Goal: Task Accomplishment & Management: Complete application form

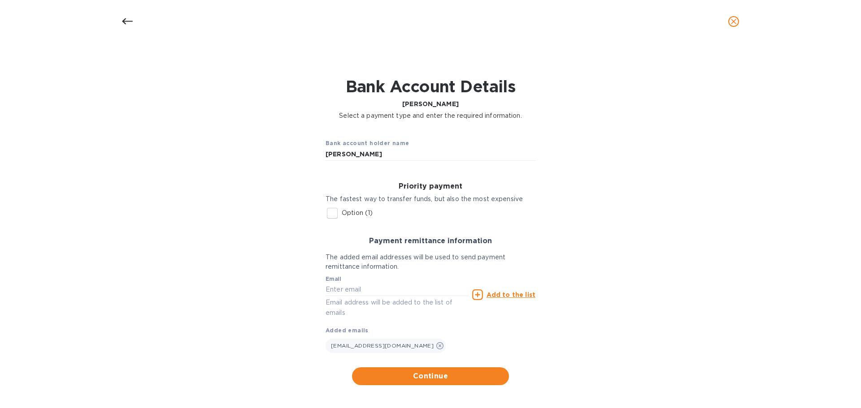
scroll to position [19, 0]
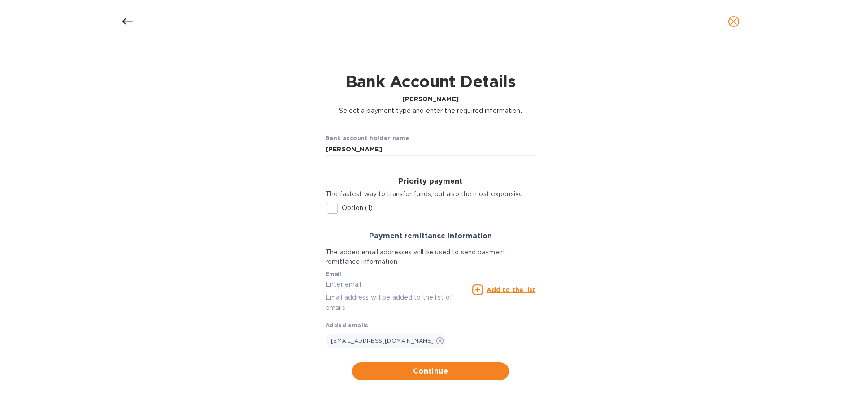
click at [735, 24] on icon "close" at bounding box center [733, 21] width 9 height 9
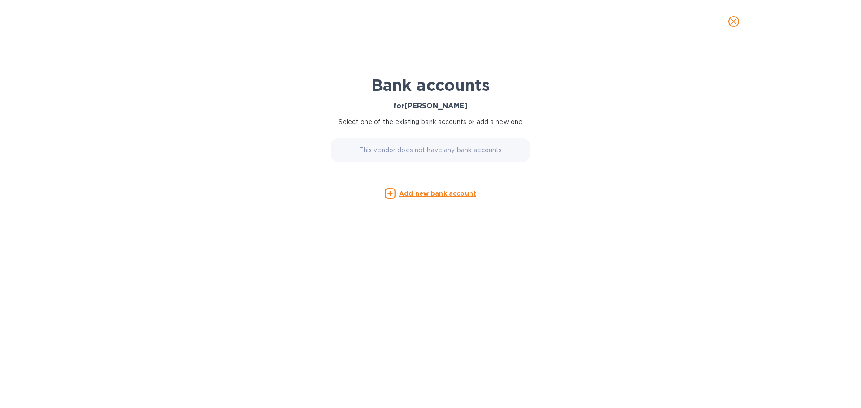
scroll to position [0, 0]
click at [735, 23] on icon "close" at bounding box center [733, 21] width 9 height 9
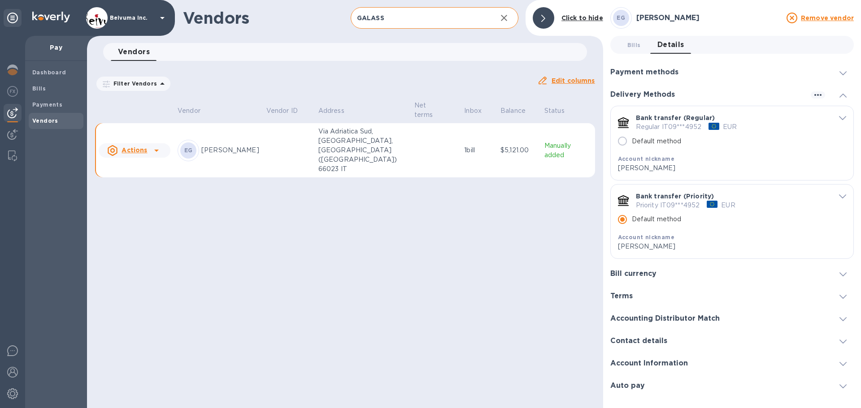
click at [500, 18] on icon "button" at bounding box center [503, 18] width 11 height 11
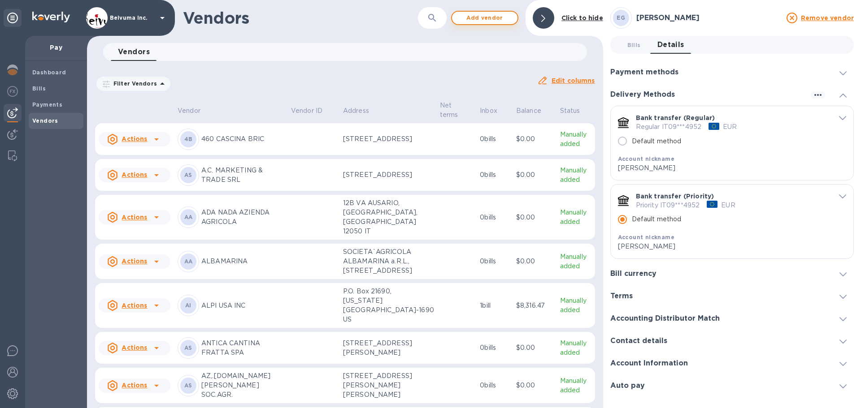
click at [493, 19] on span "Add vendor" at bounding box center [484, 18] width 51 height 11
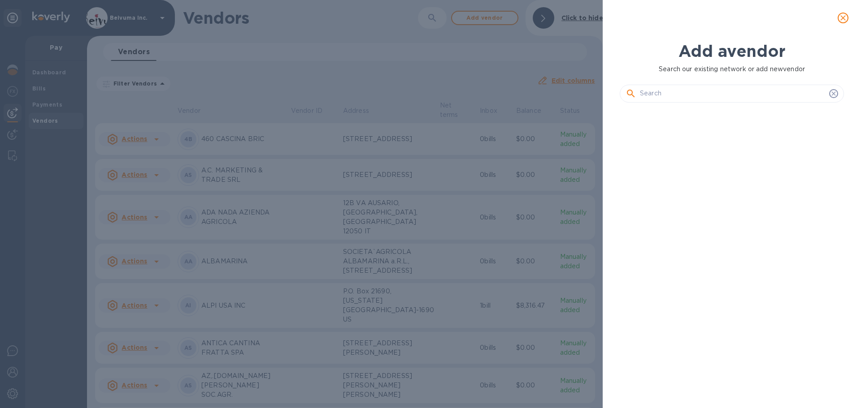
scroll to position [261, 228]
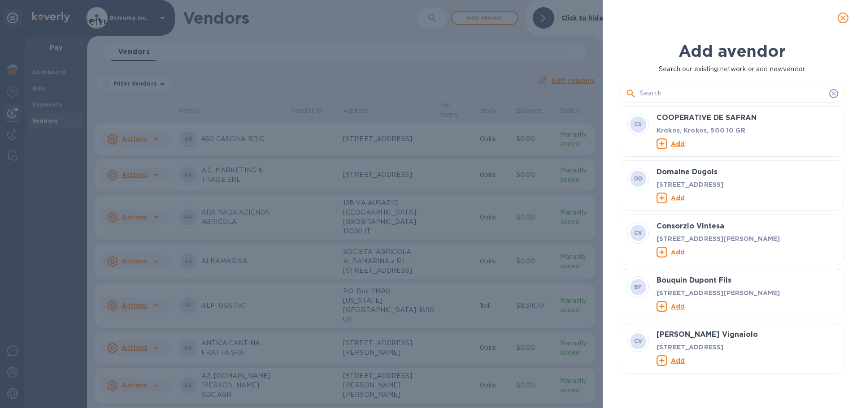
click at [677, 100] on input "text" at bounding box center [733, 93] width 186 height 13
type input "e"
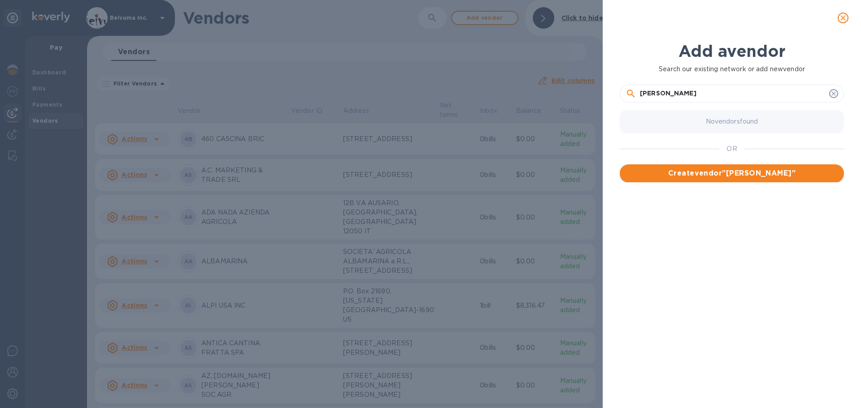
type input "[PERSON_NAME]"
click at [737, 179] on span "Create vendor " ETTORE GALASSO "" at bounding box center [732, 173] width 210 height 11
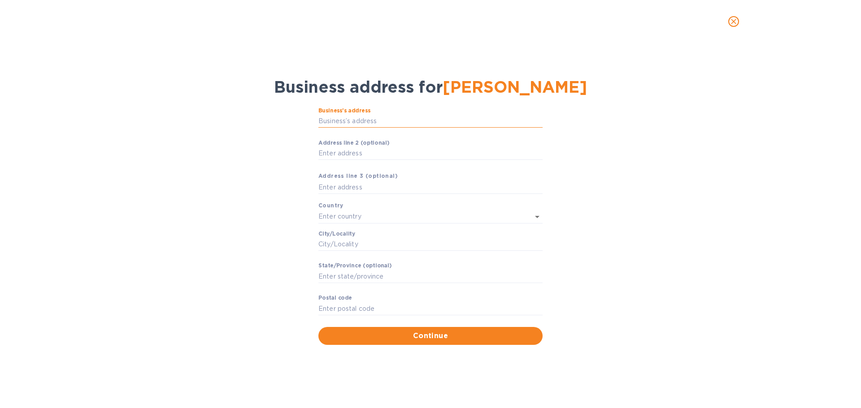
click at [393, 128] on input "Business’s аddress" at bounding box center [430, 121] width 224 height 13
click at [381, 128] on input "Business’s аddress" at bounding box center [430, 121] width 224 height 13
paste input "P.zza Sant’[PERSON_NAME], 18"
type input "18 Piazza Sant'[PERSON_NAME]"
type input "[GEOGRAPHIC_DATA]"
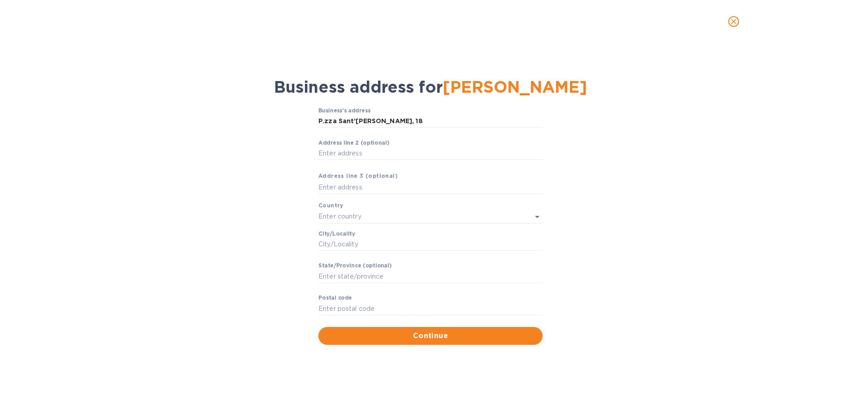
type input "Francavilla al Mare"
type input "[GEOGRAPHIC_DATA]"
type input "66023"
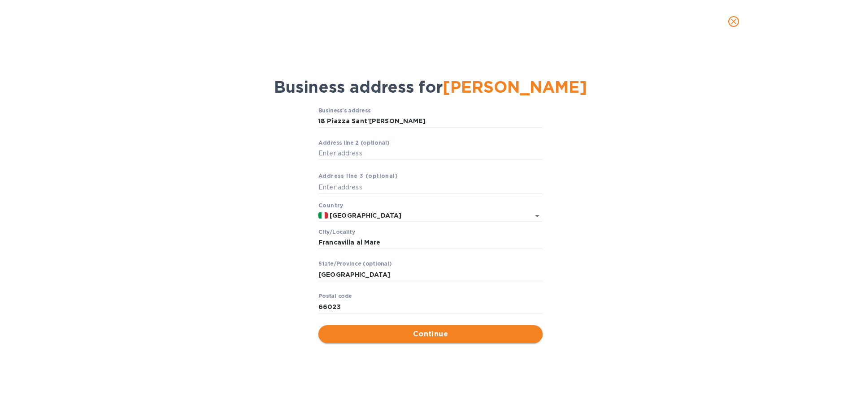
click at [435, 340] on span "Continue" at bounding box center [430, 334] width 210 height 11
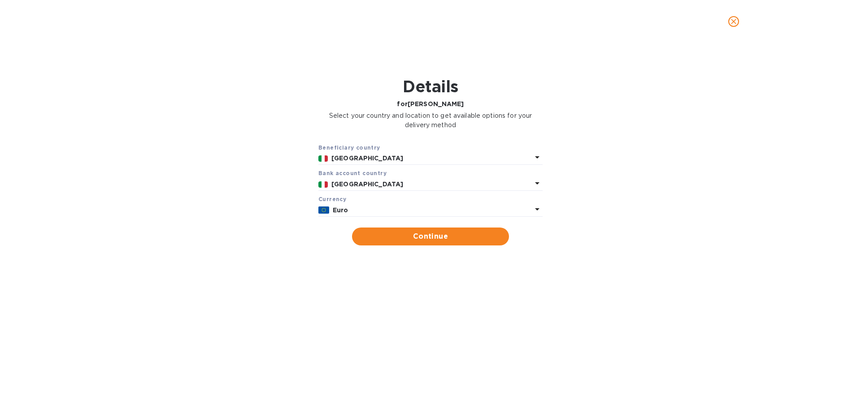
click at [532, 215] on icon at bounding box center [537, 209] width 11 height 11
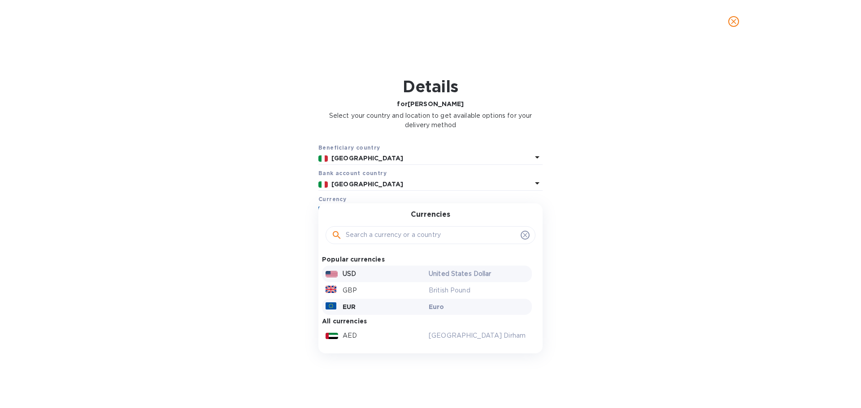
click at [359, 281] on div "USD" at bounding box center [375, 274] width 103 height 13
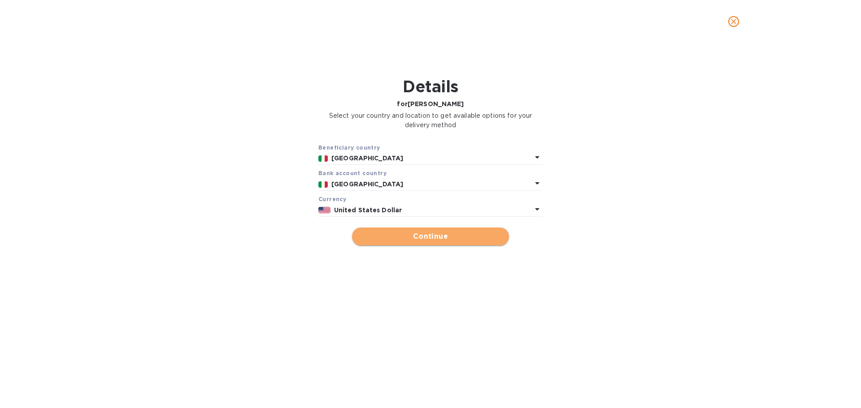
click at [430, 242] on span "Continue" at bounding box center [430, 236] width 143 height 11
type input "[PERSON_NAME]"
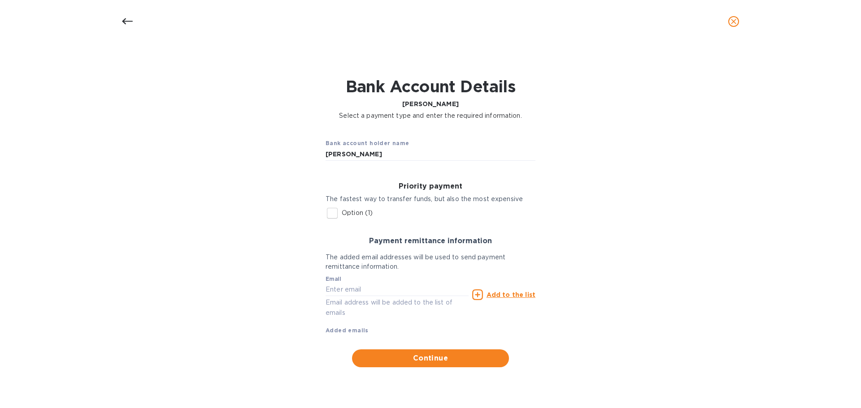
scroll to position [1, 0]
click at [374, 296] on input "text" at bounding box center [396, 289] width 143 height 13
type input "[EMAIL_ADDRESS][DOMAIN_NAME]"
click at [362, 334] on b "Added emails" at bounding box center [346, 330] width 43 height 7
click at [503, 299] on u "Add to the list" at bounding box center [510, 294] width 49 height 7
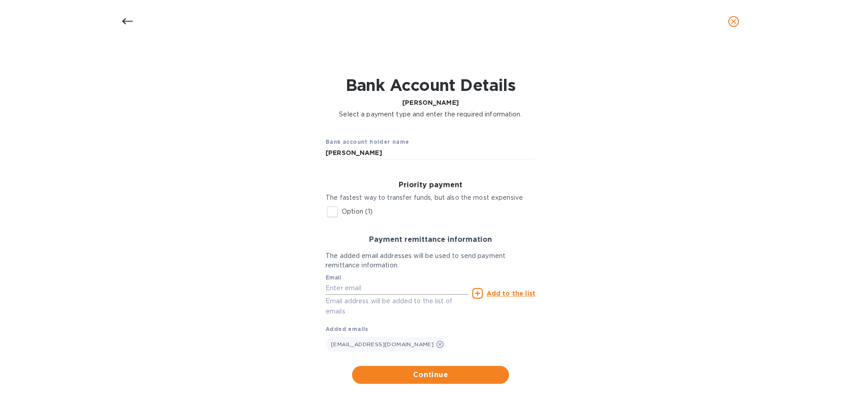
click at [377, 295] on input "text" at bounding box center [396, 288] width 143 height 13
paste input "[PERSON_NAME][EMAIL_ADDRESS][DOMAIN_NAME]"
type input "[PERSON_NAME][EMAIL_ADDRESS][DOMAIN_NAME]"
click at [502, 297] on u "Add to the list" at bounding box center [510, 293] width 49 height 7
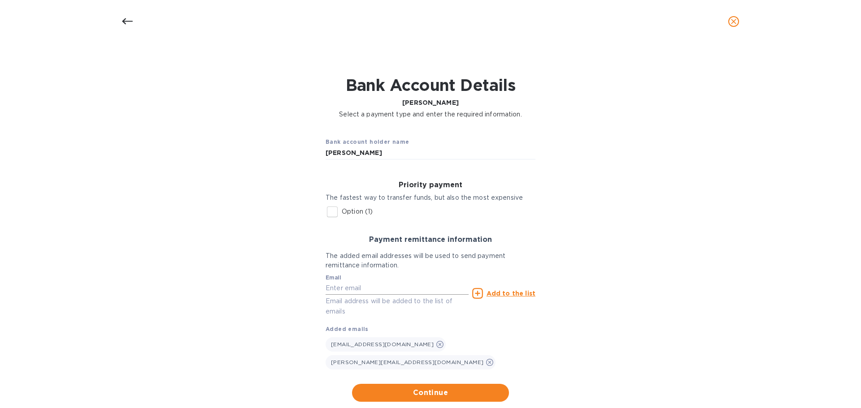
click at [368, 295] on input "text" at bounding box center [396, 288] width 143 height 13
paste input "[EMAIL_ADDRESS][DOMAIN_NAME]"
type input "[EMAIL_ADDRESS][DOMAIN_NAME]"
click at [515, 297] on u "Add to the list" at bounding box center [510, 293] width 49 height 7
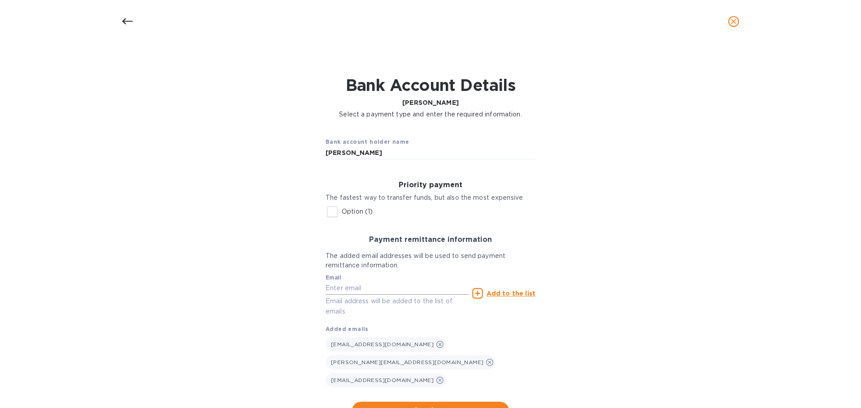
click at [374, 295] on input "text" at bounding box center [396, 288] width 143 height 13
paste input "[EMAIL_ADDRESS][DOMAIN_NAME]"
type input "[EMAIL_ADDRESS][DOMAIN_NAME]"
click at [519, 297] on u "Add to the list" at bounding box center [510, 293] width 49 height 7
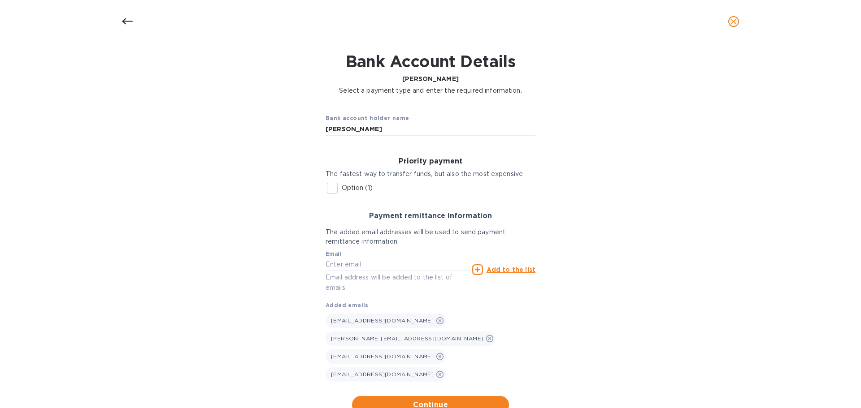
scroll to position [37, 0]
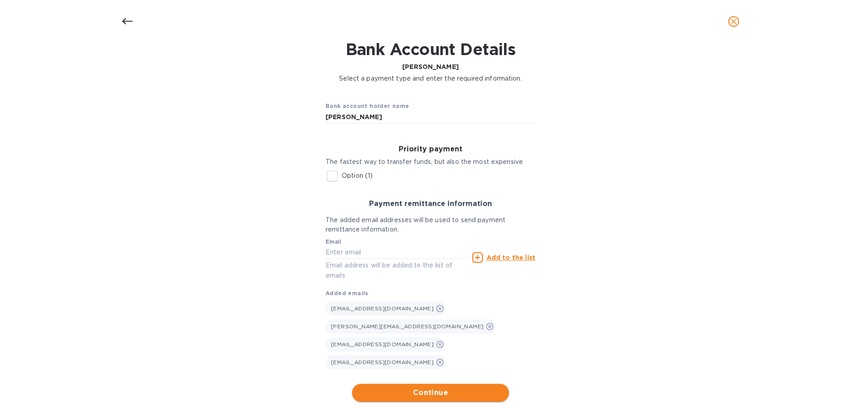
click at [426, 388] on span "Continue" at bounding box center [430, 393] width 143 height 11
click at [429, 388] on span "Continue" at bounding box center [430, 393] width 143 height 11
click at [426, 388] on span "Continue" at bounding box center [430, 393] width 143 height 11
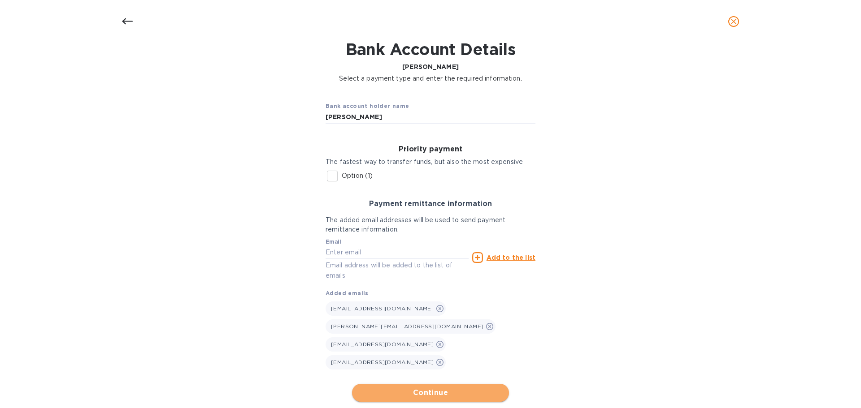
click at [426, 388] on span "Continue" at bounding box center [430, 393] width 143 height 11
click at [438, 388] on span "Continue" at bounding box center [430, 393] width 143 height 11
click at [732, 24] on icon "close" at bounding box center [733, 21] width 5 height 5
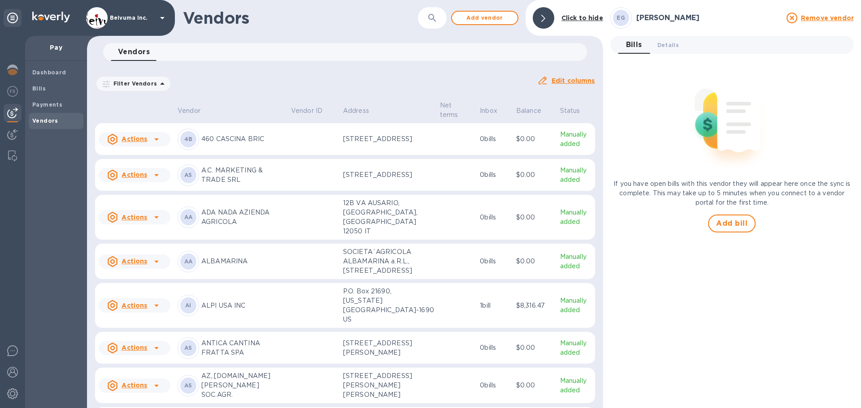
scroll to position [0, 0]
click at [494, 22] on span "Add vendor" at bounding box center [484, 18] width 51 height 11
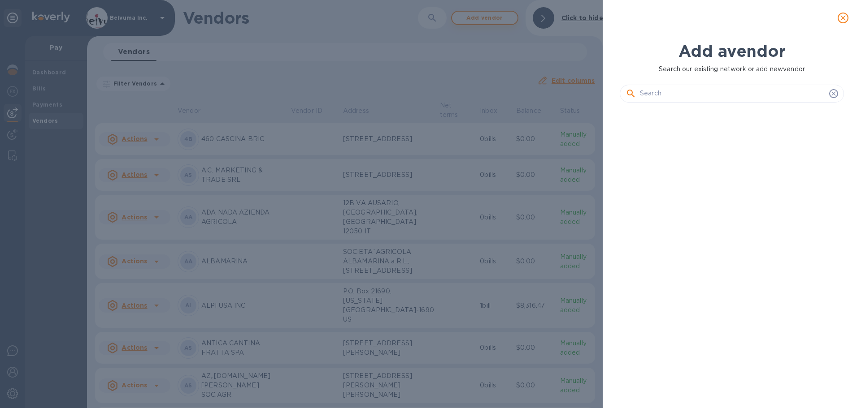
scroll to position [261, 228]
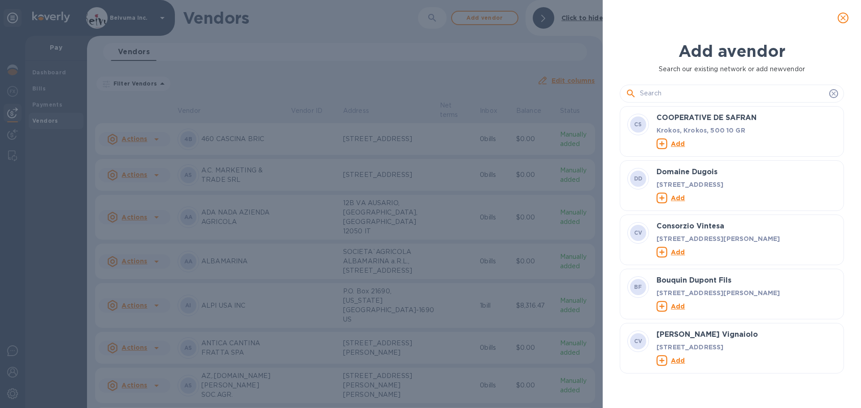
click at [694, 100] on input "text" at bounding box center [733, 93] width 186 height 13
click at [670, 99] on input "text" at bounding box center [733, 93] width 186 height 13
paste input "[PERSON_NAME] SARL"
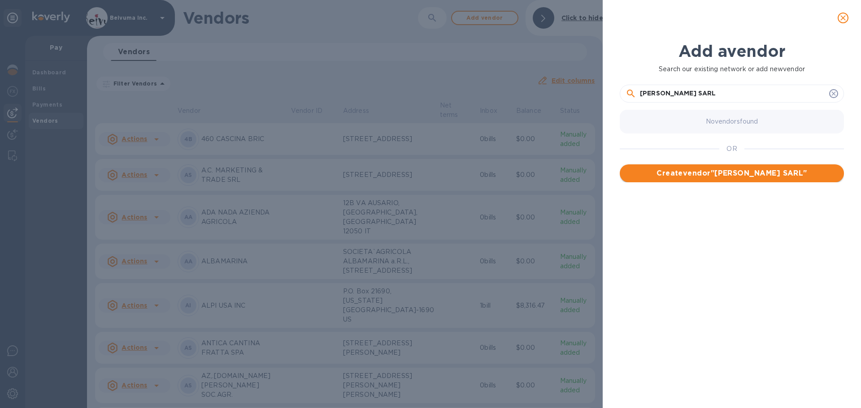
type input "[PERSON_NAME] SARL"
click at [729, 179] on span "Create vendor " [PERSON_NAME] SARL "" at bounding box center [732, 173] width 210 height 11
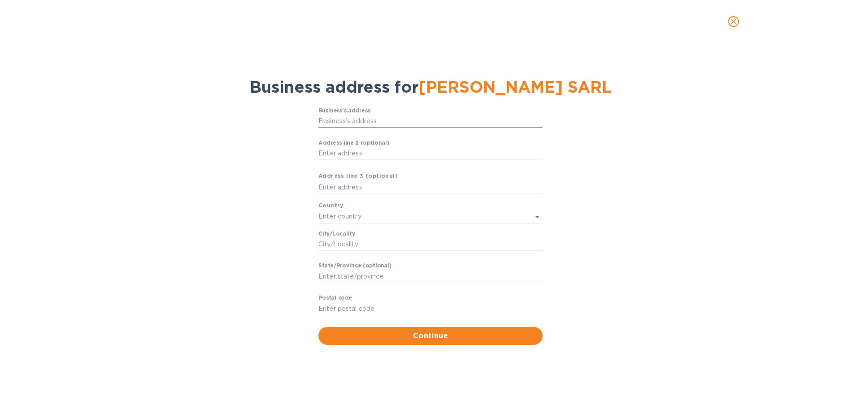
click at [382, 128] on input "Business’s аddress" at bounding box center [430, 121] width 224 height 13
paste input "P.zza Sant’[PERSON_NAME], 18"
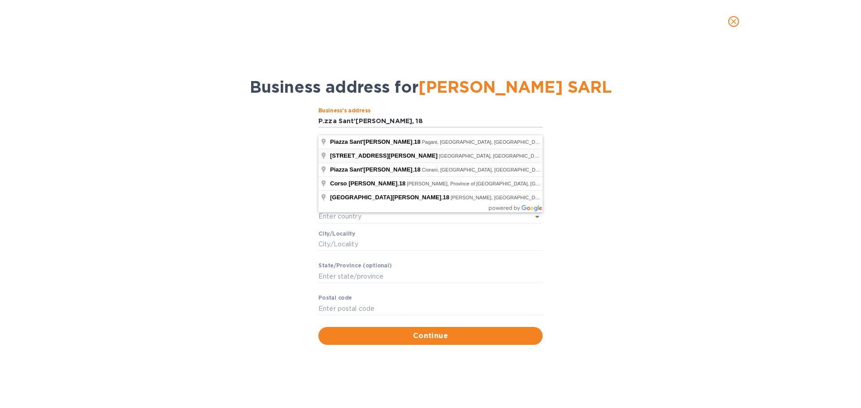
type input "18 Piazza Sant'[PERSON_NAME]"
type input "[GEOGRAPHIC_DATA]"
type input "Francavilla al Mare"
type input "[GEOGRAPHIC_DATA]"
type input "66023"
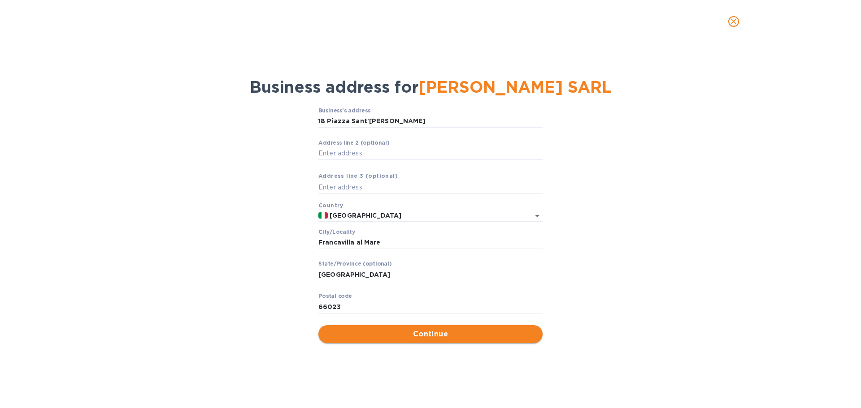
click at [441, 340] on span "Continue" at bounding box center [430, 334] width 210 height 11
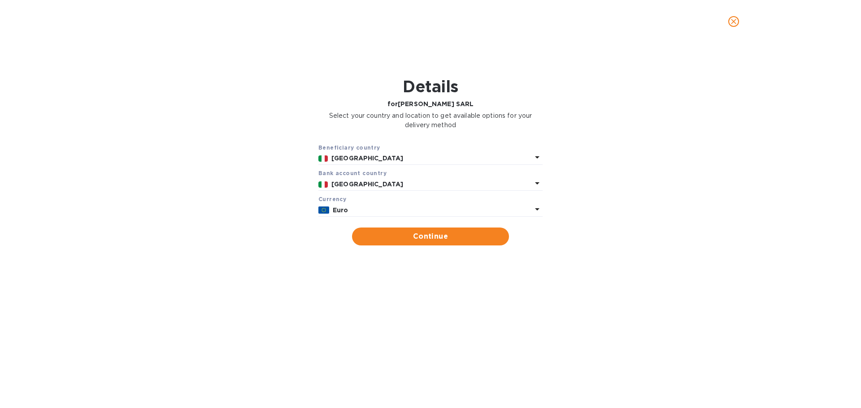
click at [532, 215] on icon at bounding box center [537, 209] width 11 height 11
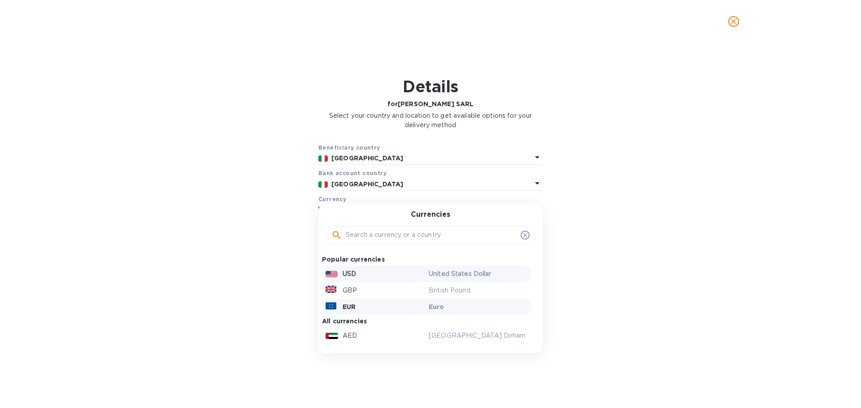
click at [346, 279] on p "USD" at bounding box center [348, 273] width 13 height 9
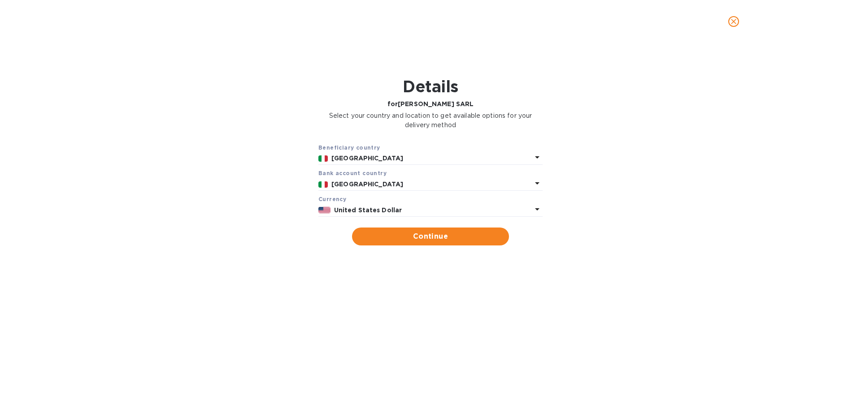
click at [535, 211] on icon at bounding box center [537, 209] width 4 height 2
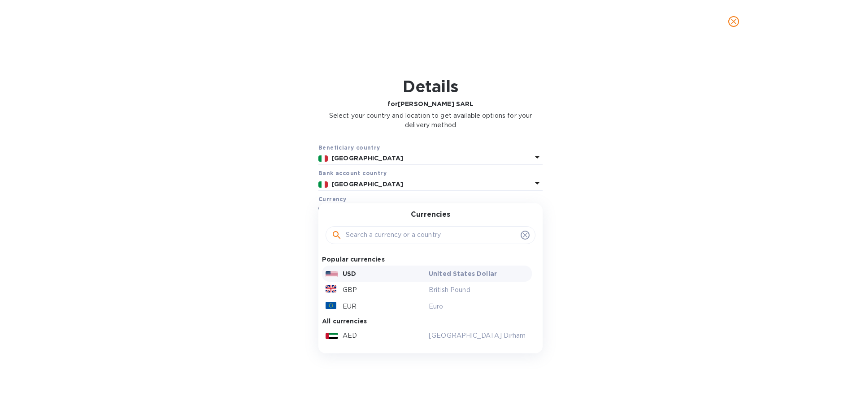
click at [556, 251] on div "Beneficiary country [GEOGRAPHIC_DATA] Bank account cоuntry [GEOGRAPHIC_DATA] Cu…" at bounding box center [430, 195] width 837 height 114
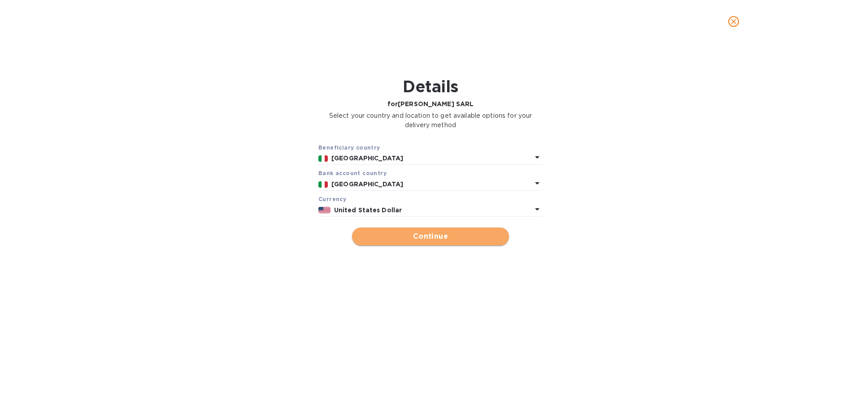
click at [427, 242] on span "Continue" at bounding box center [430, 236] width 143 height 11
type input "[PERSON_NAME] SARL"
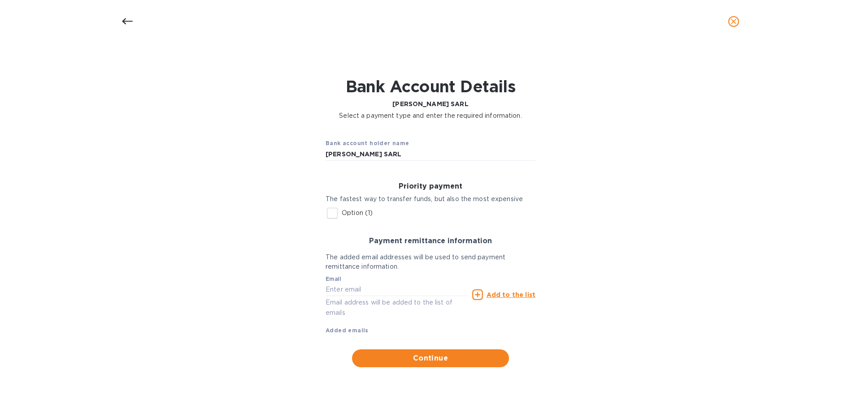
scroll to position [1, 0]
click at [366, 296] on input "text" at bounding box center [396, 289] width 143 height 13
paste input "[PERSON_NAME][EMAIL_ADDRESS][DOMAIN_NAME]"
type input "[PERSON_NAME][EMAIL_ADDRESS][DOMAIN_NAME]"
click at [509, 299] on u "Add to the list" at bounding box center [510, 294] width 49 height 7
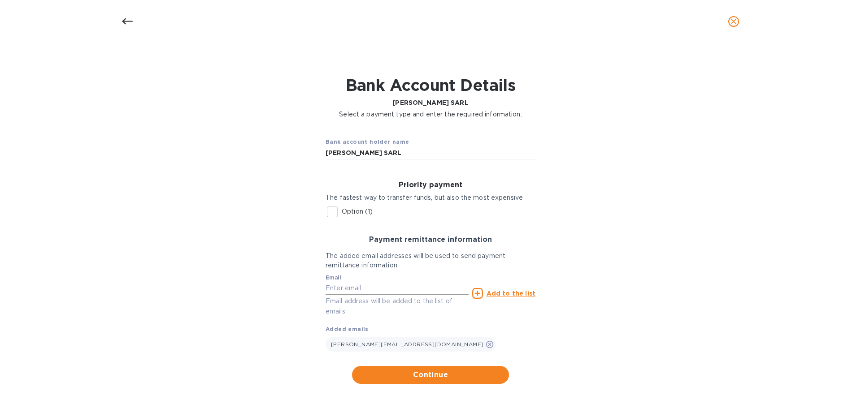
click at [369, 295] on input "text" at bounding box center [396, 288] width 143 height 13
type input "[EMAIL_ADDRESS][DOMAIN_NAME]"
click at [510, 297] on u "Add to the list" at bounding box center [510, 293] width 49 height 7
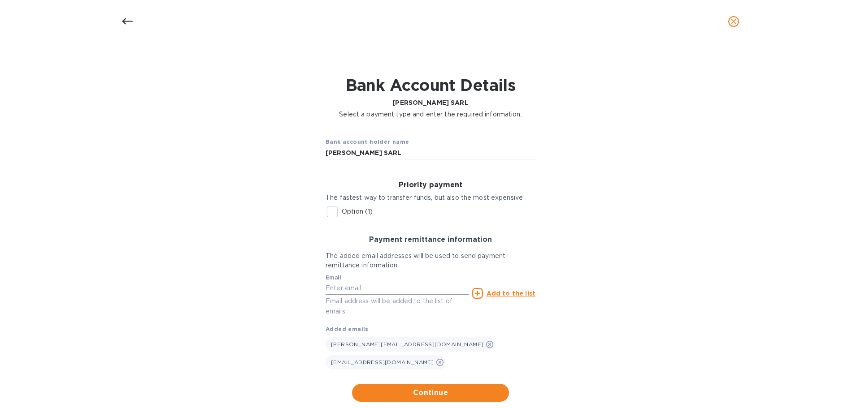
click at [363, 295] on input "text" at bounding box center [396, 288] width 143 height 13
paste input "[EMAIL_ADDRESS][DOMAIN_NAME]"
type input "[EMAIL_ADDRESS][DOMAIN_NAME]"
click at [507, 297] on u "Add to the list" at bounding box center [510, 293] width 49 height 7
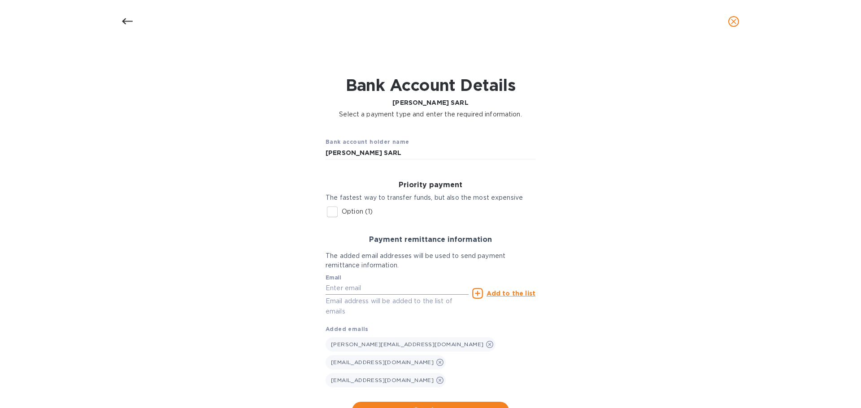
click at [364, 295] on input "text" at bounding box center [396, 288] width 143 height 13
paste input "[EMAIL_ADDRESS][DOMAIN_NAME]"
type input "[EMAIL_ADDRESS][DOMAIN_NAME]"
click at [512, 297] on u "Add to the list" at bounding box center [510, 293] width 49 height 7
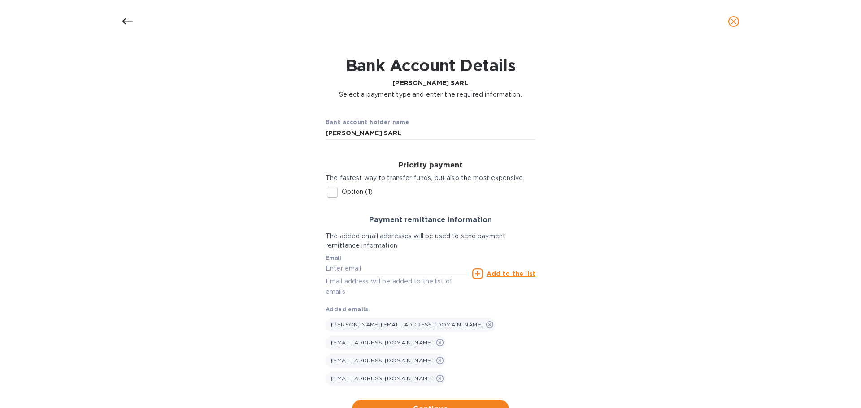
scroll to position [37, 0]
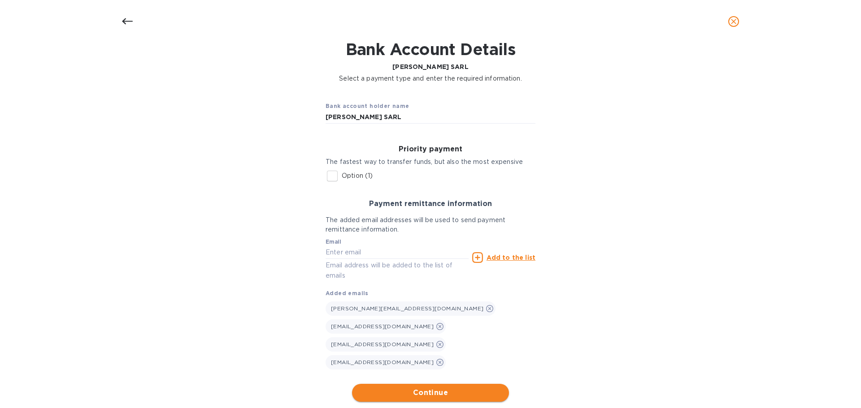
click at [433, 388] on span "Continue" at bounding box center [430, 393] width 143 height 11
click at [445, 388] on span "Continue" at bounding box center [430, 393] width 143 height 11
click at [734, 19] on icon "close" at bounding box center [733, 21] width 9 height 9
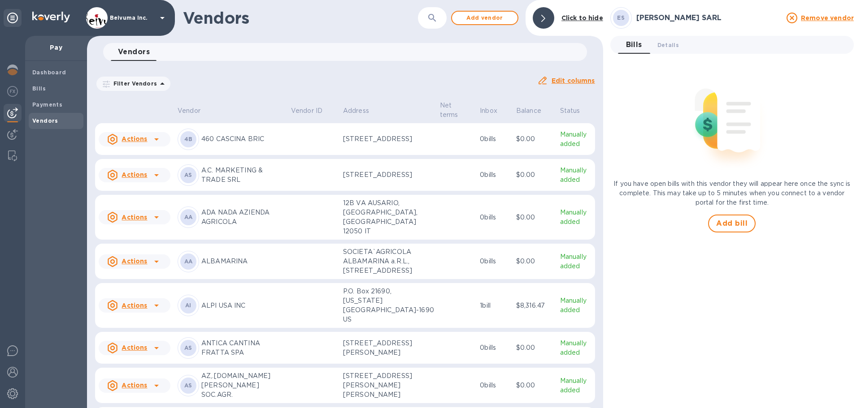
scroll to position [0, 0]
click at [669, 45] on span "Details 0" at bounding box center [668, 44] width 22 height 9
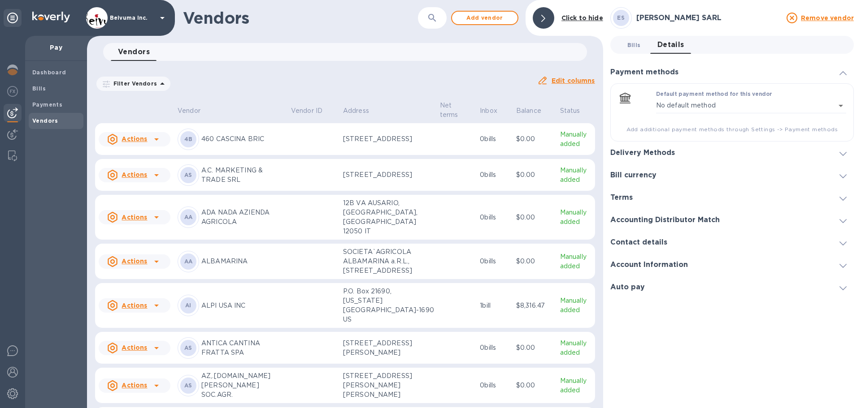
click at [636, 47] on span "Bills 0" at bounding box center [633, 44] width 13 height 9
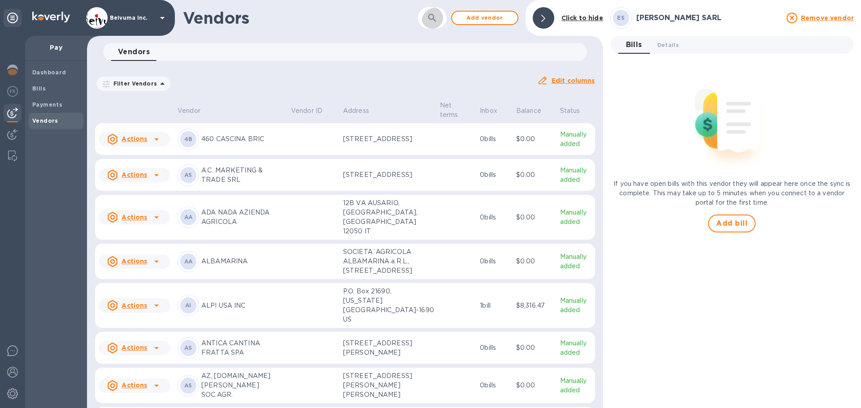
click at [433, 22] on icon "button" at bounding box center [432, 18] width 11 height 11
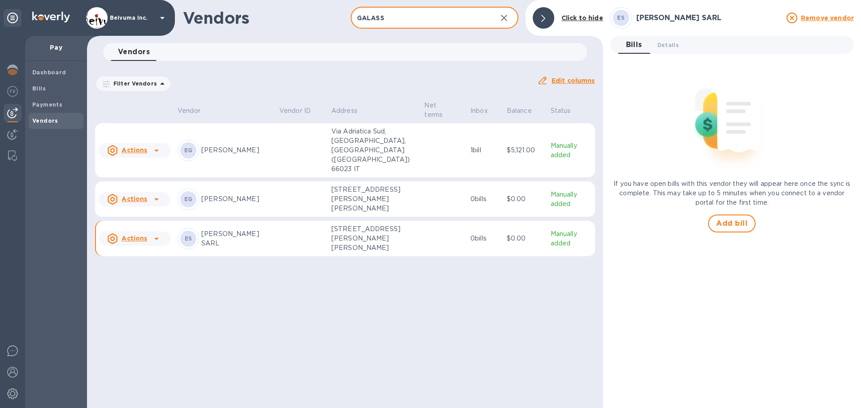
type input "GALASS"
click at [227, 195] on p "[PERSON_NAME]" at bounding box center [236, 199] width 71 height 9
click at [832, 17] on u "Remove vendor" at bounding box center [827, 17] width 53 height 7
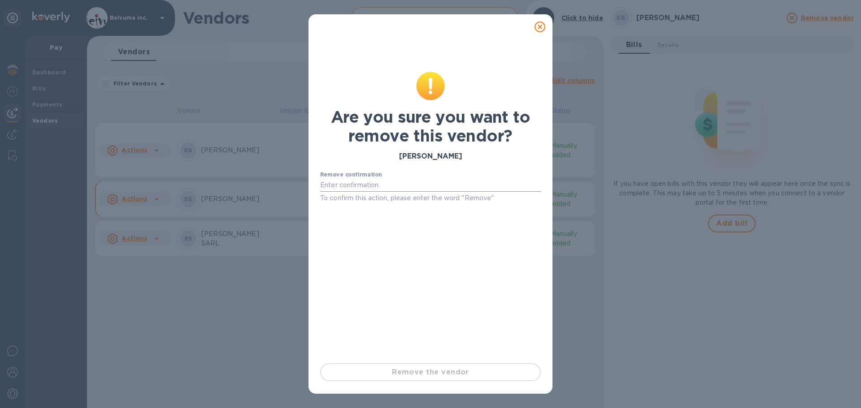
click at [401, 187] on input "text" at bounding box center [430, 185] width 221 height 13
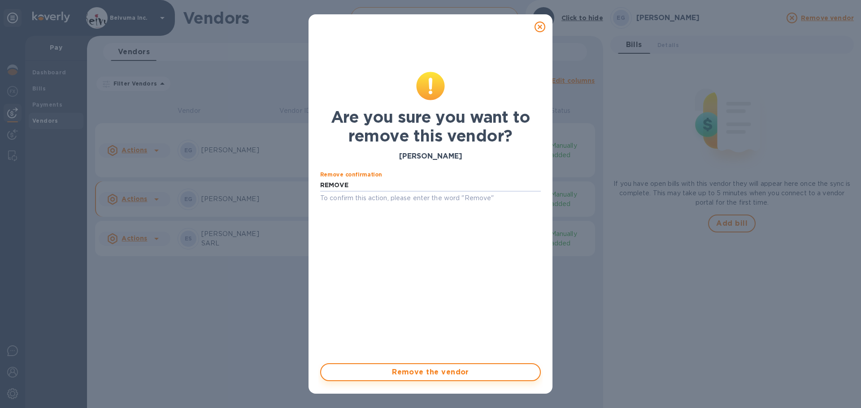
type input "REMOVE"
click at [455, 372] on span "Remove the vendor" at bounding box center [430, 372] width 204 height 11
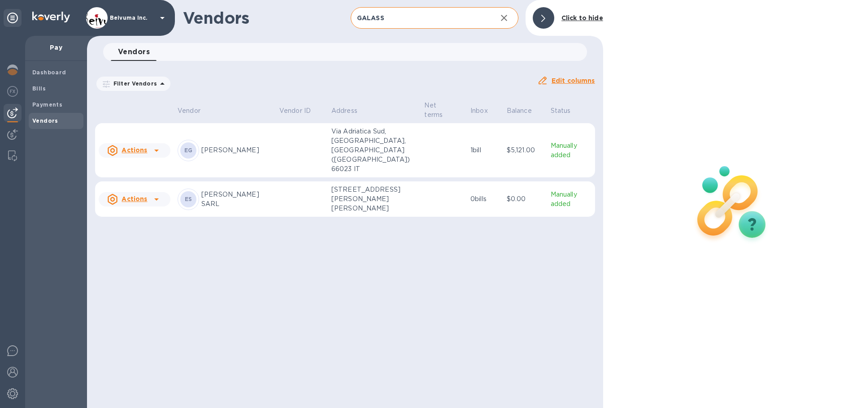
click at [379, 185] on p "[STREET_ADDRESS][PERSON_NAME][PERSON_NAME]" at bounding box center [374, 199] width 86 height 28
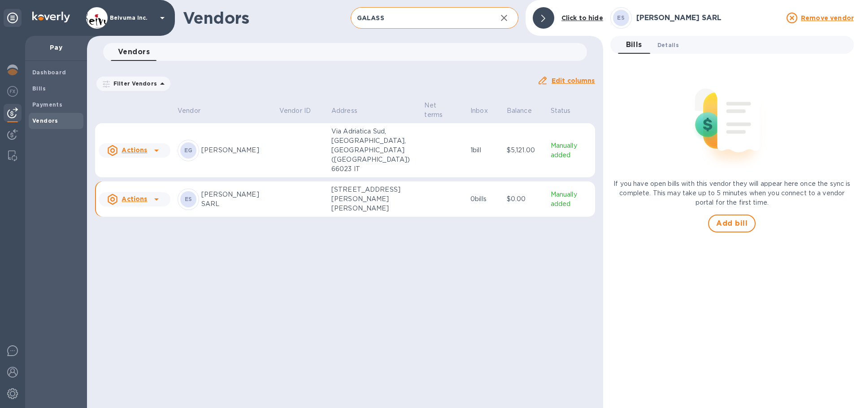
click at [672, 43] on span "Details 0" at bounding box center [668, 44] width 22 height 9
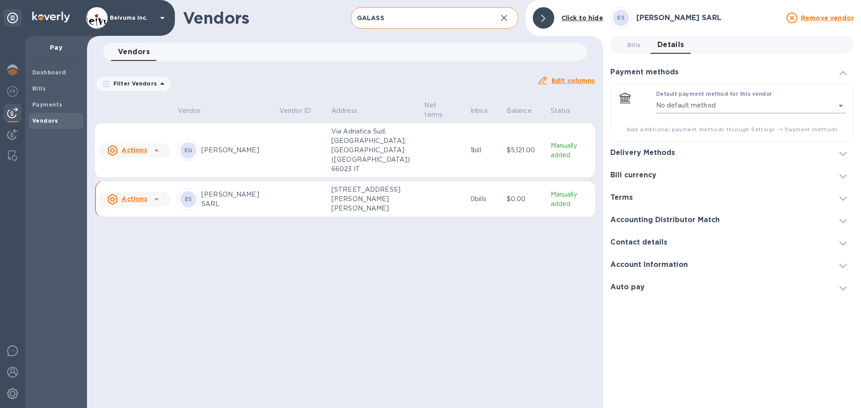
click at [834, 104] on body "Beivuma Inc. Pay Dashboard Bills Payments Vendors Vendors GALASS ​ Add vendor C…" at bounding box center [430, 204] width 861 height 408
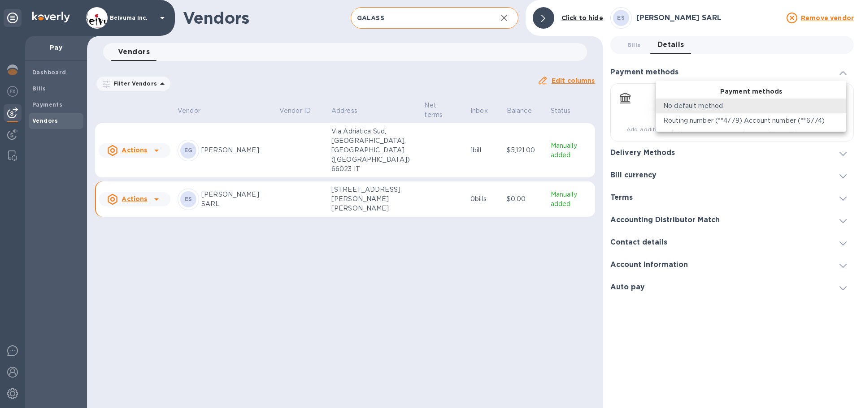
click at [730, 121] on p "Routing number (**4779) Account number (**6774)" at bounding box center [743, 120] width 161 height 9
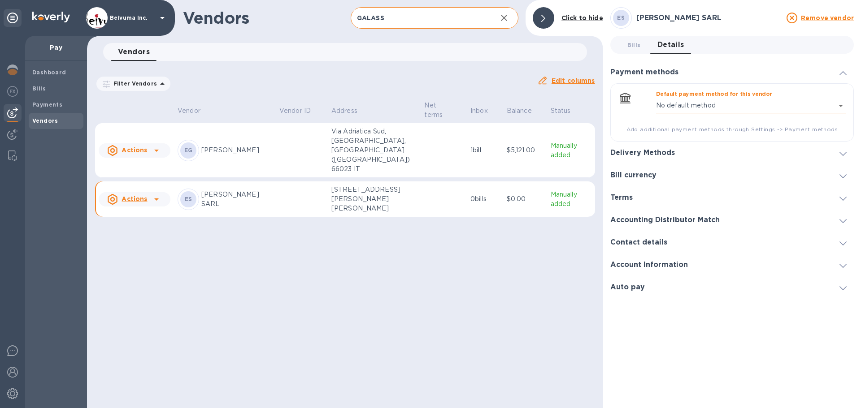
type input "3399009078225840593195708011100016"
click at [837, 106] on body "Beivuma Inc. Pay Dashboard Bills Payments Vendors Vendors GALASS ​ Add vendor C…" at bounding box center [430, 204] width 861 height 408
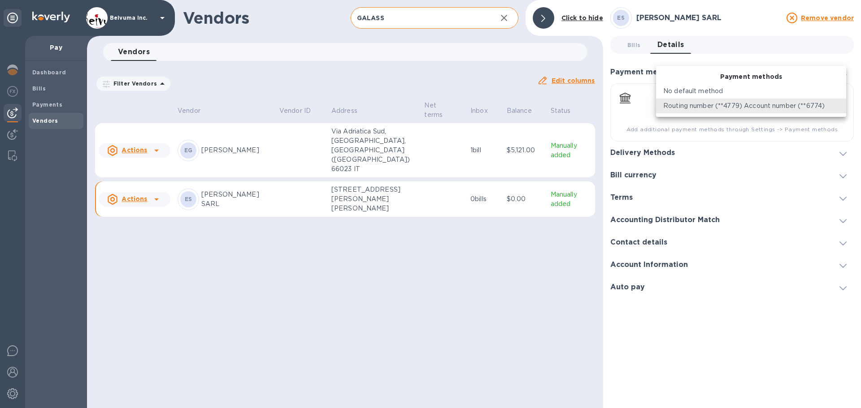
click at [732, 106] on p "Routing number (**4779) Account number (**6774)" at bounding box center [743, 105] width 161 height 9
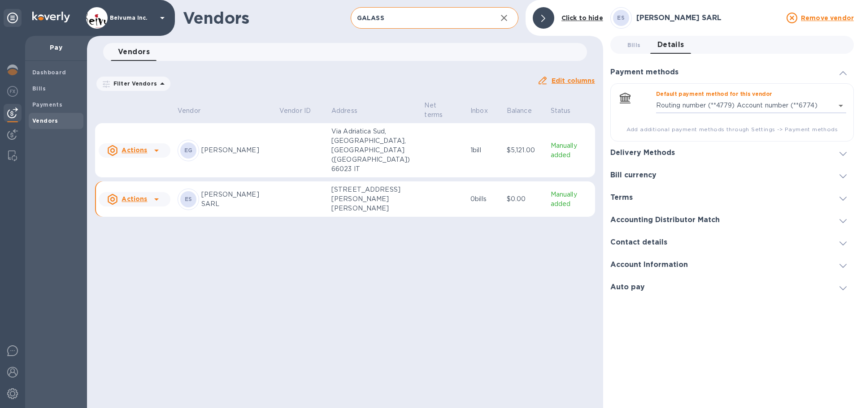
click at [657, 154] on h3 "Delivery Methods" at bounding box center [642, 153] width 65 height 9
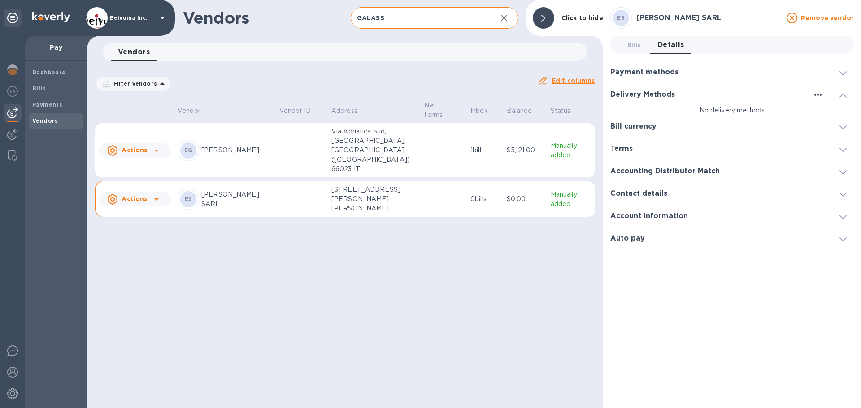
click at [815, 94] on icon "button" at bounding box center [817, 95] width 11 height 11
click at [827, 112] on p "Add new" at bounding box center [829, 116] width 30 height 9
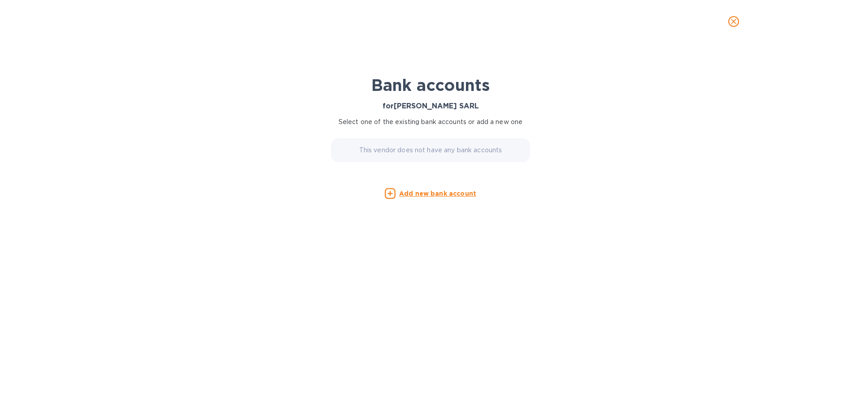
click at [451, 197] on u "Add new bank account" at bounding box center [437, 193] width 77 height 7
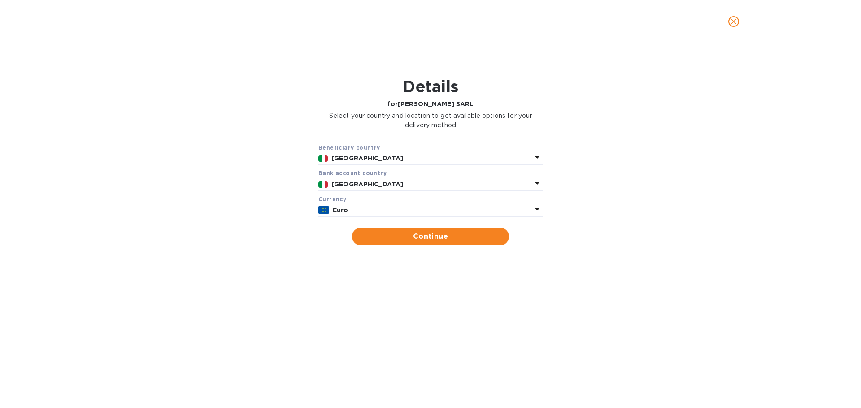
click at [464, 215] on p "Euro" at bounding box center [432, 210] width 199 height 9
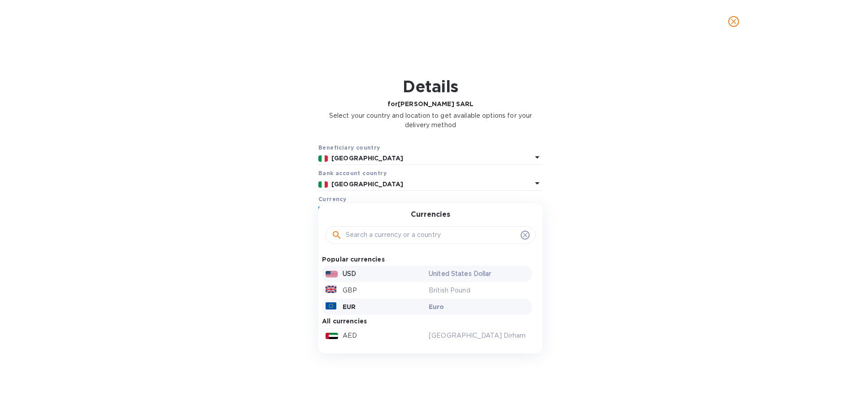
click at [364, 281] on div "USD" at bounding box center [375, 274] width 103 height 13
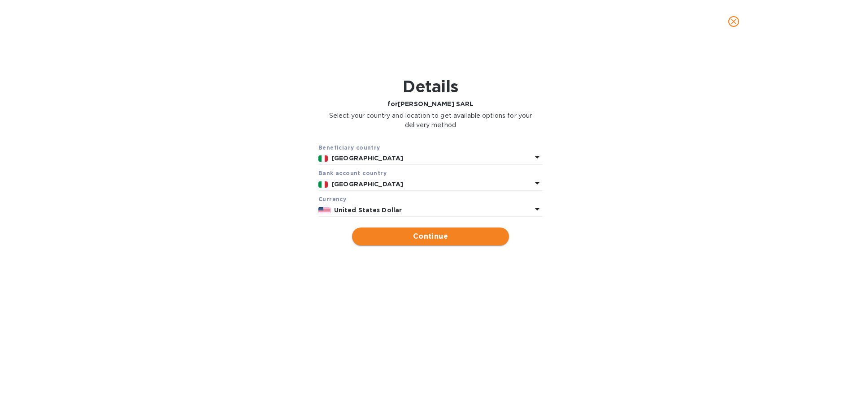
click at [426, 242] on span "Continue" at bounding box center [430, 236] width 143 height 11
type input "[PERSON_NAME] SARL"
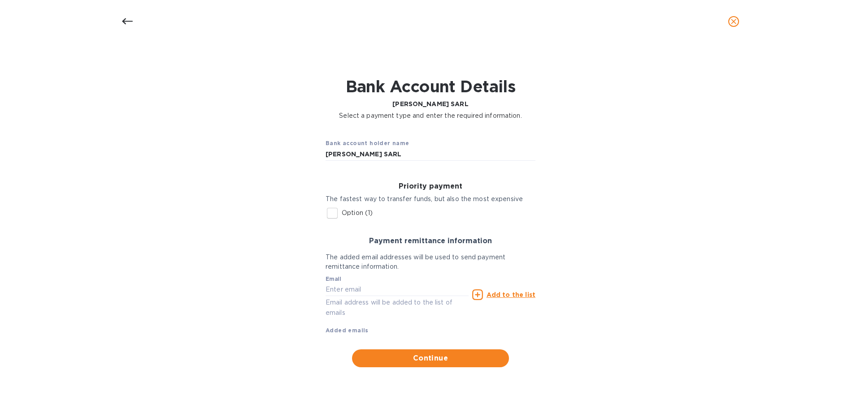
scroll to position [1, 0]
click at [357, 297] on input "text" at bounding box center [396, 289] width 143 height 13
type input "[EMAIL_ADDRESS][DOMAIN_NAME]"
click at [524, 299] on u "Add to the list" at bounding box center [510, 294] width 49 height 7
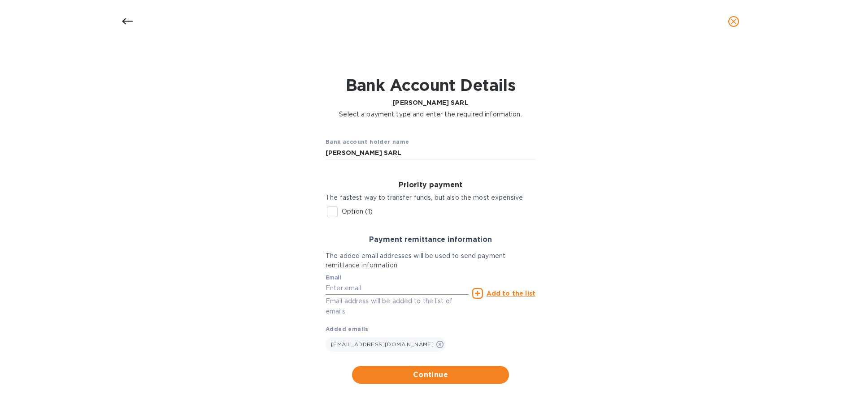
click at [371, 295] on input "text" at bounding box center [396, 288] width 143 height 13
paste input "[PERSON_NAME][EMAIL_ADDRESS][DOMAIN_NAME]"
type input "[PERSON_NAME][EMAIL_ADDRESS][DOMAIN_NAME]"
click at [515, 297] on u "Add to the list" at bounding box center [510, 293] width 49 height 7
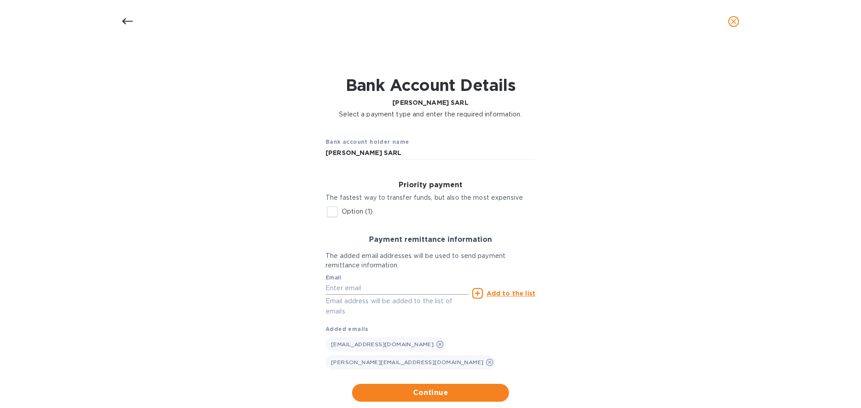
click at [391, 295] on input "text" at bounding box center [396, 288] width 143 height 13
paste input "[EMAIL_ADDRESS][DOMAIN_NAME]"
type input "[EMAIL_ADDRESS][DOMAIN_NAME]"
click at [514, 297] on u "Add to the list" at bounding box center [510, 293] width 49 height 7
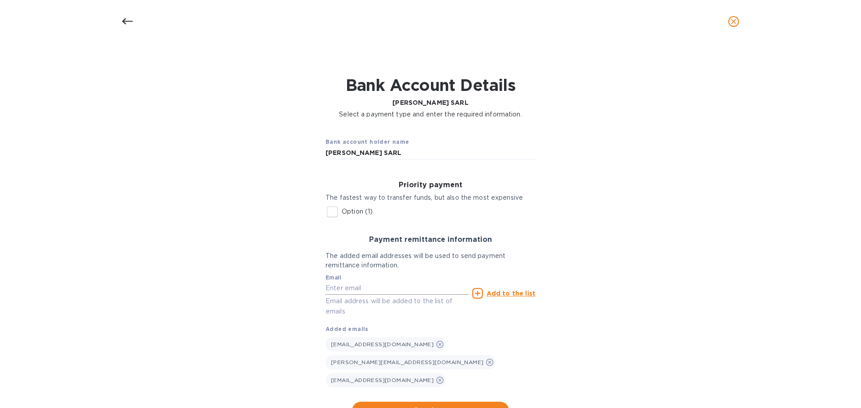
scroll to position [37, 0]
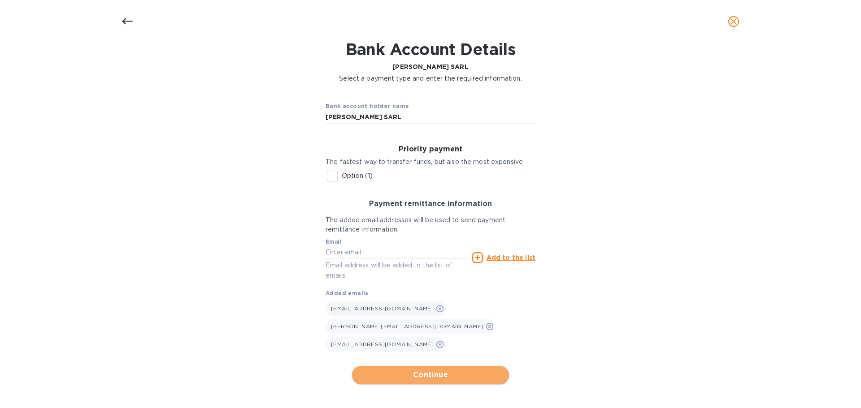
click at [436, 375] on span "Continue" at bounding box center [430, 375] width 143 height 11
click at [331, 185] on input "Option (1)" at bounding box center [332, 176] width 19 height 19
checkbox input "true"
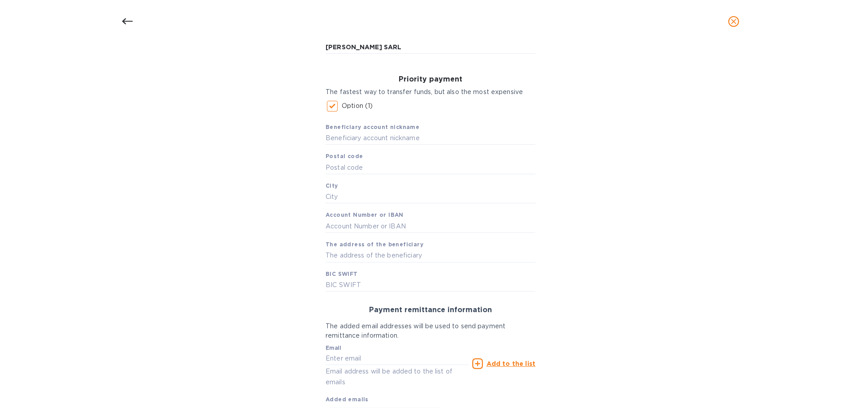
scroll to position [142, 0]
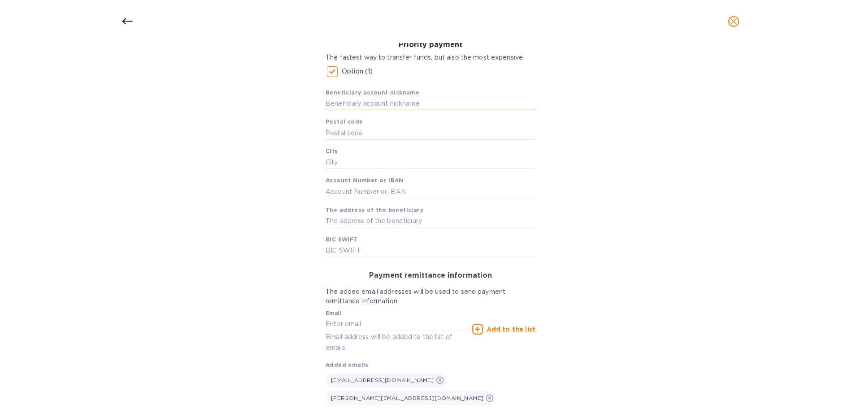
click at [395, 111] on input "text" at bounding box center [430, 103] width 210 height 13
click at [355, 111] on input "text" at bounding box center [430, 103] width 210 height 13
paste input "[PERSON_NAME] SARL"
type input "[PERSON_NAME] SARL $"
click at [355, 140] on input "text" at bounding box center [430, 132] width 210 height 13
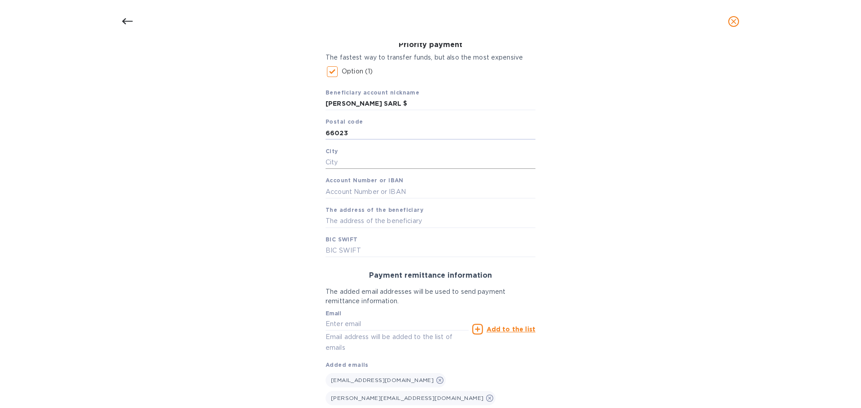
type input "66023"
click at [347, 169] on input "text" at bounding box center [430, 162] width 210 height 13
click at [344, 169] on input "text" at bounding box center [430, 162] width 210 height 13
paste input "Francavilla Al Mare ([GEOGRAPHIC_DATA])"
type input "Francavilla Al Mare ([GEOGRAPHIC_DATA])"
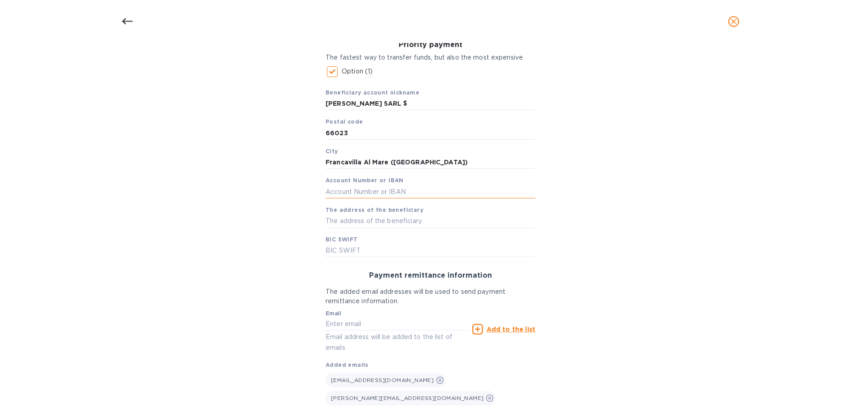
click at [372, 199] on input "text" at bounding box center [430, 191] width 210 height 13
click at [353, 199] on input "text" at bounding box center [430, 191] width 210 height 13
paste input "IT 65 D 02008 77691 000400671791"
click at [334, 199] on input "IT 65 D 02008 77691 000400671791" at bounding box center [430, 191] width 210 height 13
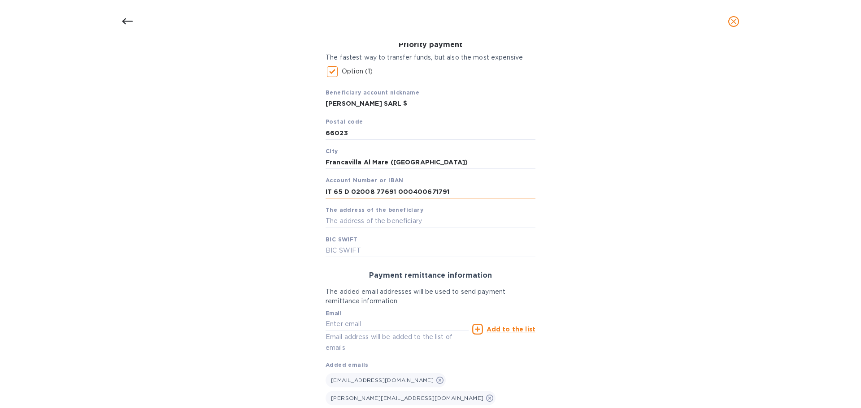
click at [333, 199] on input "IT 65 D 02008 77691 000400671791" at bounding box center [430, 191] width 210 height 13
click at [341, 199] on input "[FINANCIAL_ID]" at bounding box center [430, 191] width 210 height 13
click at [345, 199] on input "[FINANCIAL_ID]" at bounding box center [430, 191] width 210 height 13
click at [367, 199] on input "[FINANCIAL_ID]" at bounding box center [430, 191] width 210 height 13
click at [387, 199] on input "[FINANCIAL_ID]" at bounding box center [430, 191] width 210 height 13
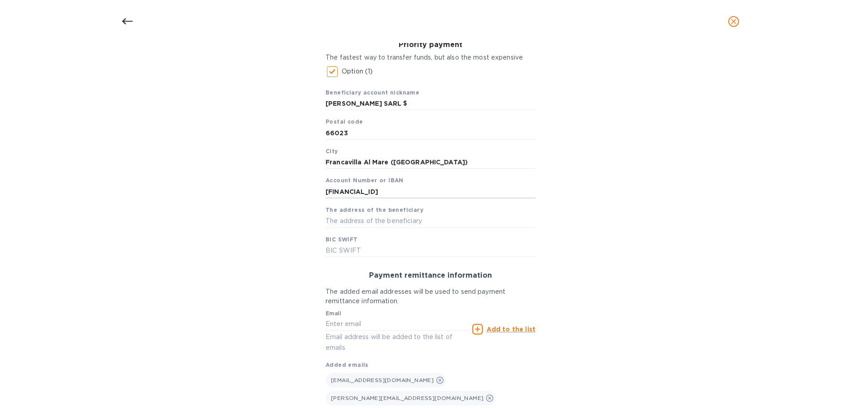
type input "[FINANCIAL_ID]"
click at [589, 223] on div "Bank account holder name [PERSON_NAME] SARL Priority payment The fastest way to…" at bounding box center [430, 222] width 837 height 477
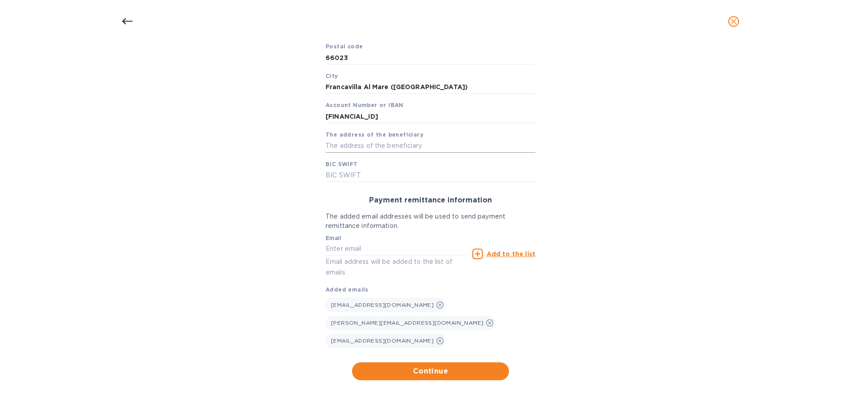
click at [403, 153] on input "text" at bounding box center [430, 145] width 210 height 13
click at [379, 153] on input "text" at bounding box center [430, 145] width 210 height 13
paste input "Ag. [GEOGRAPHIC_DATA] | P.zza Sant’[PERSON_NAME], 18"
type input "Ag. [GEOGRAPHIC_DATA] | P.zza Sant’[PERSON_NAME], 18"
click at [633, 172] on div "Bank account holder name [PERSON_NAME] SARL Priority payment The fastest way to…" at bounding box center [430, 147] width 837 height 477
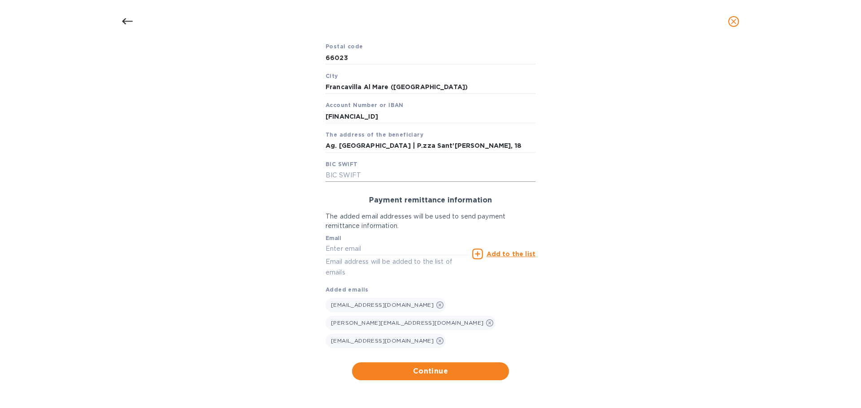
click at [350, 182] on input "text" at bounding box center [430, 175] width 210 height 13
click at [346, 182] on input "text" at bounding box center [430, 175] width 210 height 13
paste input "UNCRITM176C"
type input "UNCRITM176C"
click at [640, 203] on div "Bank account holder name [PERSON_NAME] SARL Priority payment The fastest way to…" at bounding box center [430, 147] width 837 height 477
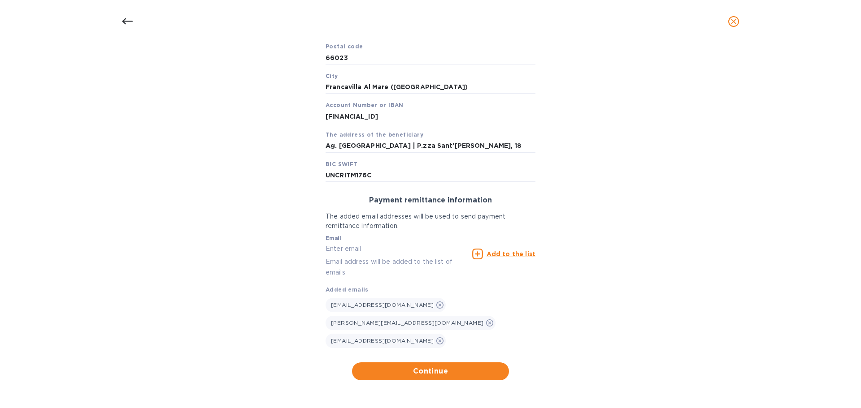
click at [395, 256] on input "text" at bounding box center [396, 249] width 143 height 13
type input "[EMAIL_ADDRESS][DOMAIN_NAME]"
click at [498, 258] on u "Add to the list" at bounding box center [510, 254] width 49 height 7
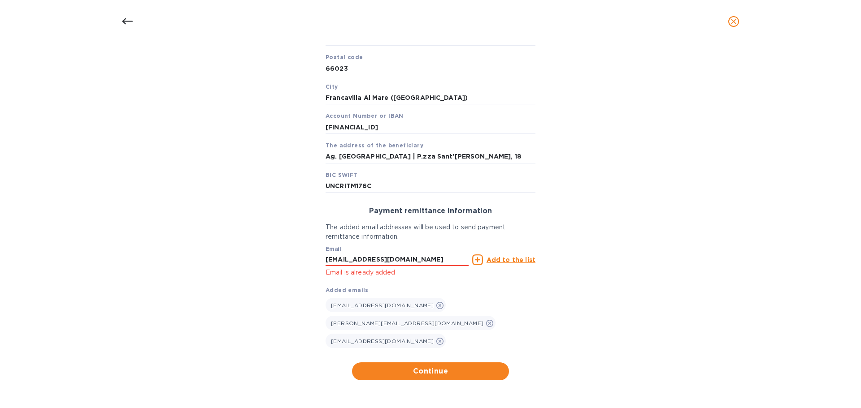
scroll to position [208, 0]
drag, startPoint x: 412, startPoint y: 273, endPoint x: 312, endPoint y: 280, distance: 100.2
click at [312, 280] on div "Bank account holder name [PERSON_NAME] SARL Priority payment The fastest way to…" at bounding box center [430, 153] width 837 height 467
click at [591, 334] on div "Bank account holder name [PERSON_NAME] SARL Priority payment The fastest way to…" at bounding box center [430, 153] width 837 height 467
click at [438, 372] on span "Continue" at bounding box center [430, 371] width 143 height 11
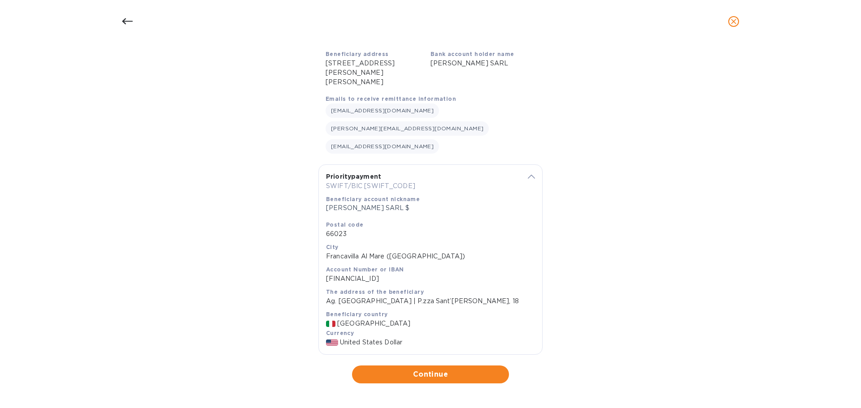
scroll to position [136, 0]
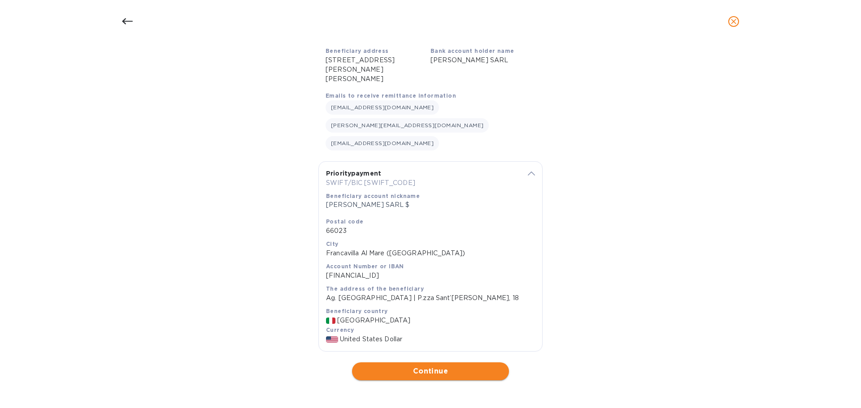
click at [440, 373] on span "Continue" at bounding box center [430, 371] width 143 height 11
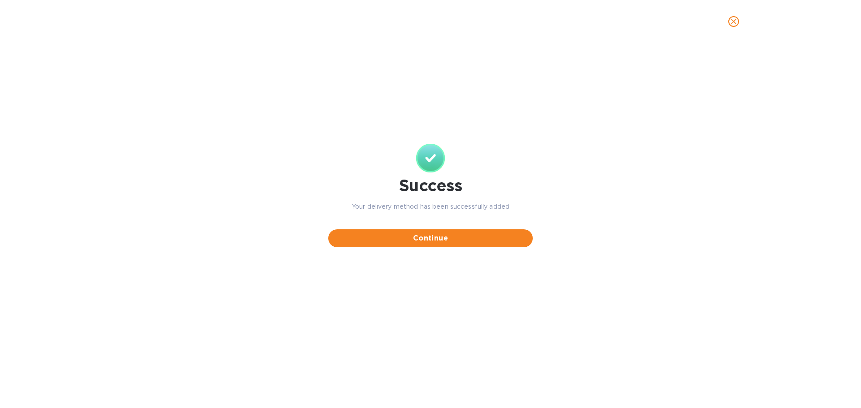
scroll to position [0, 0]
click at [443, 244] on span "Continue" at bounding box center [430, 238] width 190 height 11
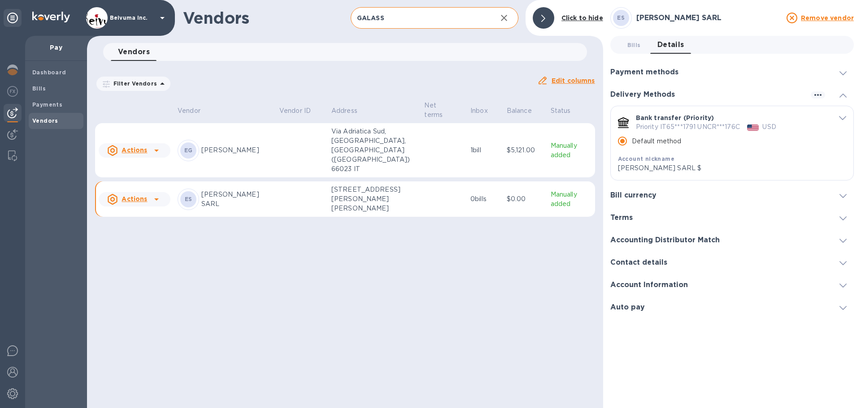
click at [379, 185] on p "[STREET_ADDRESS][PERSON_NAME][PERSON_NAME]" at bounding box center [374, 199] width 86 height 28
click at [370, 185] on p "[STREET_ADDRESS][PERSON_NAME][PERSON_NAME]" at bounding box center [374, 199] width 86 height 28
click at [41, 91] on b "Bills" at bounding box center [38, 88] width 13 height 7
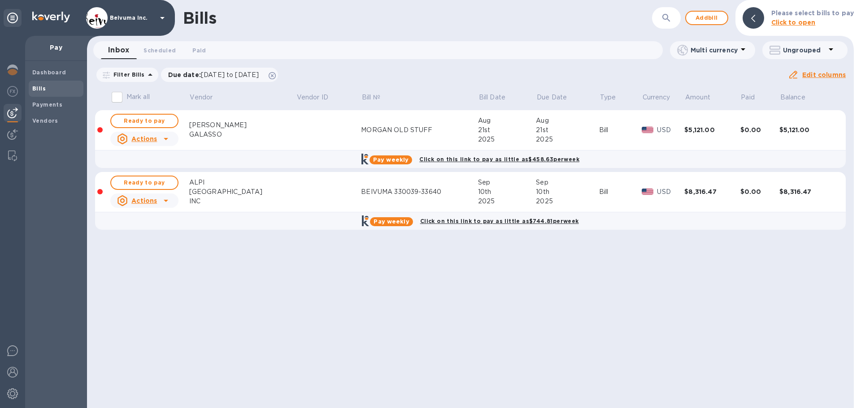
click at [364, 135] on div "MORGAN OLD STUFF" at bounding box center [419, 130] width 117 height 9
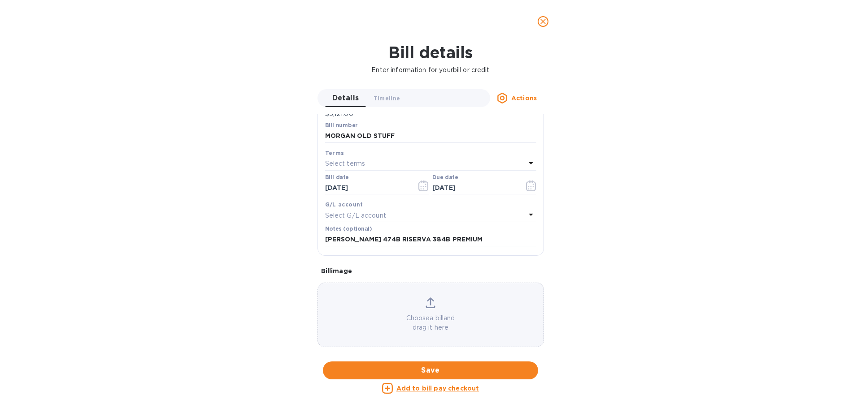
scroll to position [172, 0]
drag, startPoint x: 478, startPoint y: 238, endPoint x: 326, endPoint y: 241, distance: 152.5
click at [326, 241] on input "[PERSON_NAME] 474B RISERVA 384B PREMIUM" at bounding box center [430, 239] width 211 height 13
click at [544, 24] on icon "close" at bounding box center [542, 21] width 5 height 5
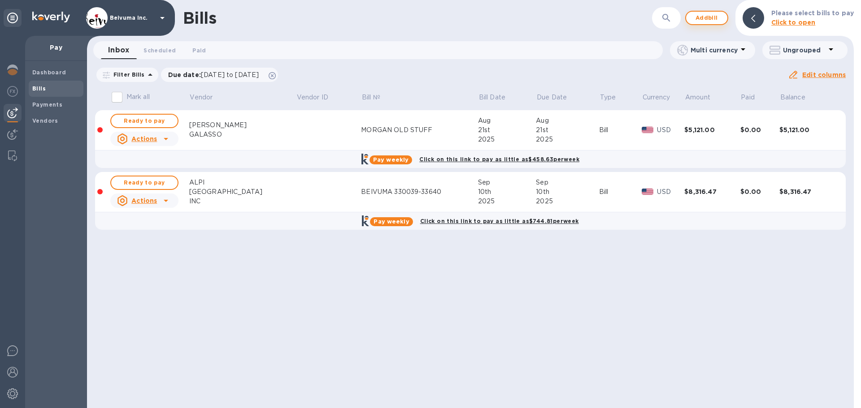
click at [713, 19] on span "Add bill" at bounding box center [706, 18] width 27 height 11
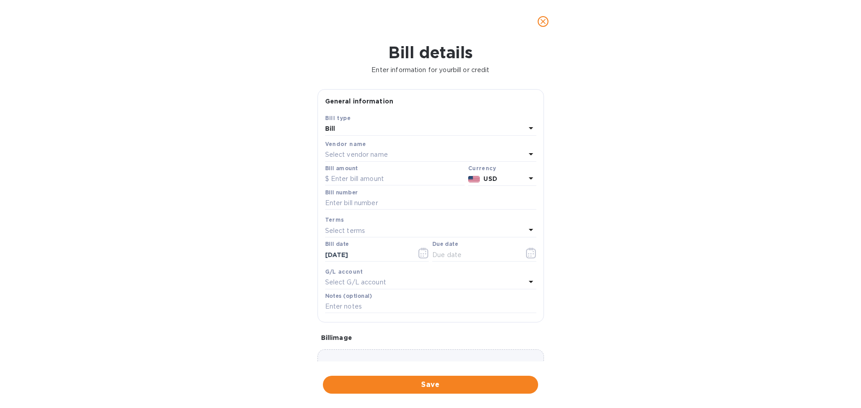
click at [365, 160] on p "Select vendor name" at bounding box center [356, 154] width 63 height 9
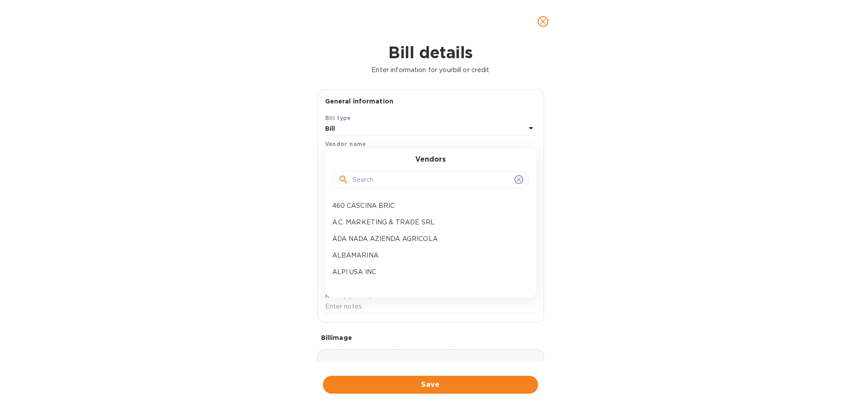
click at [373, 187] on input "text" at bounding box center [431, 179] width 158 height 13
type input "GALASS"
click at [395, 227] on p "[PERSON_NAME] SARL" at bounding box center [427, 222] width 190 height 9
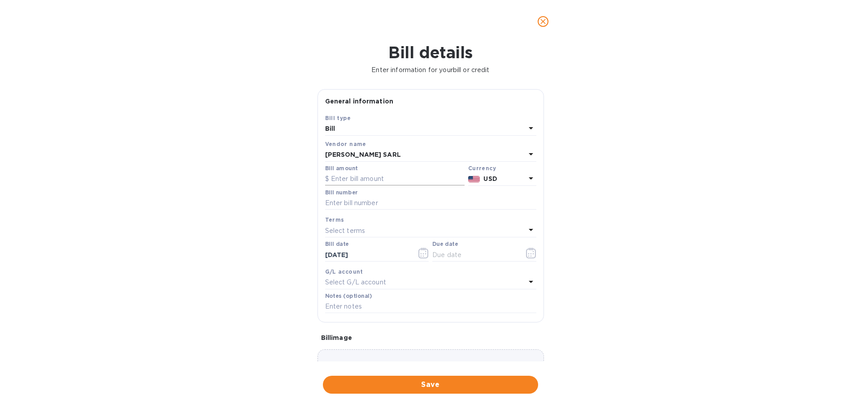
click at [406, 186] on input "text" at bounding box center [394, 179] width 139 height 13
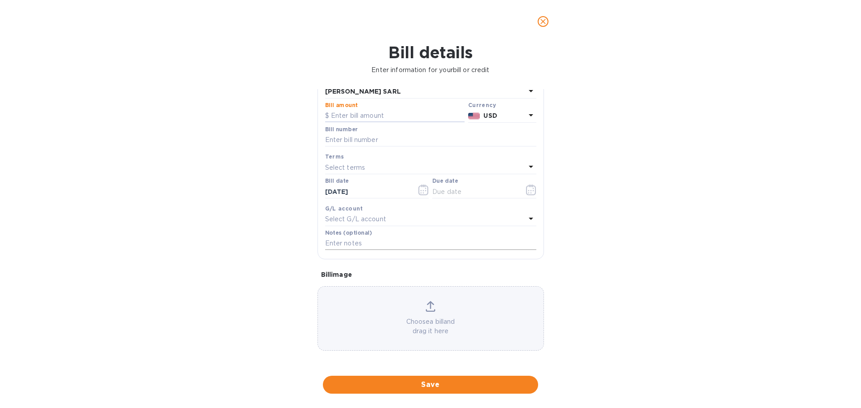
scroll to position [104, 0]
click at [386, 251] on input "text" at bounding box center [430, 243] width 211 height 13
paste input "[PERSON_NAME] 474B RISERVA 384B PREMIUM"
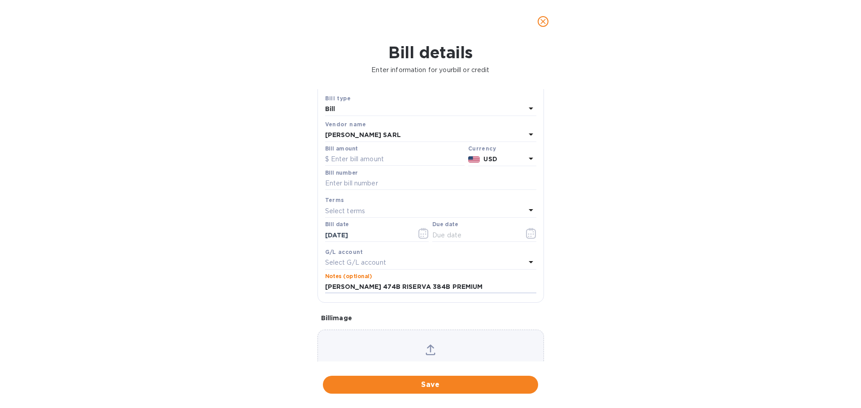
scroll to position [0, 0]
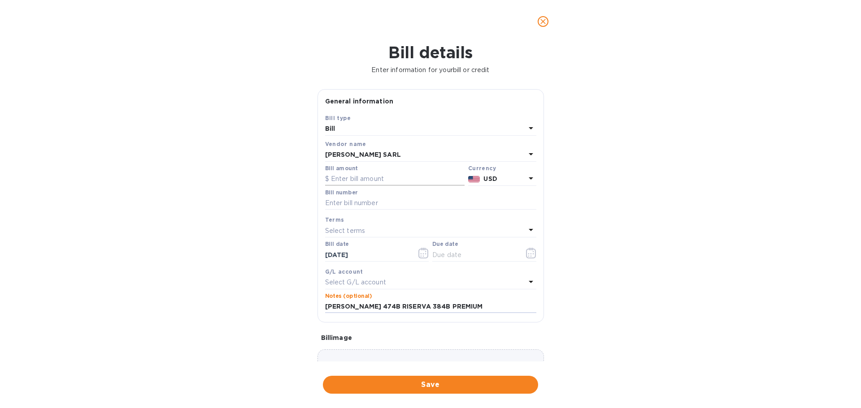
type input "[PERSON_NAME] 474B RISERVA 384B PREMIUM"
click at [360, 186] on input "text" at bounding box center [394, 179] width 139 height 13
type input "5,121"
click at [404, 210] on input "text" at bounding box center [430, 203] width 211 height 13
paste input "[PERSON_NAME] 474B RISERVA 384B PREMIUM"
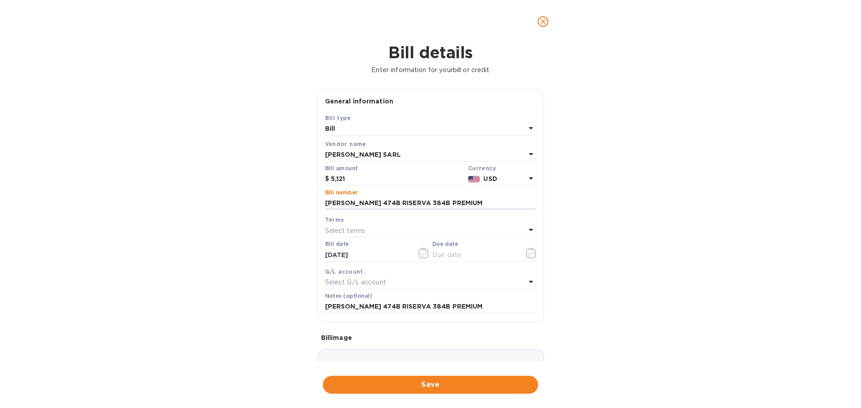
type input "[PERSON_NAME] 474B RISERVA 384B PREMIUM"
click at [616, 251] on div "Bill details Enter information for your bill or credit General information Save…" at bounding box center [430, 225] width 861 height 365
click at [530, 259] on icon "button" at bounding box center [531, 253] width 10 height 11
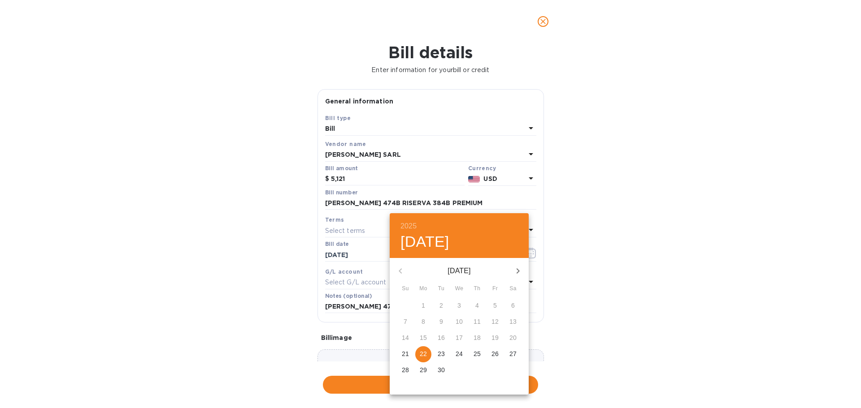
drag, startPoint x: 429, startPoint y: 357, endPoint x: 541, endPoint y: 310, distance: 121.0
click at [427, 357] on p "22" at bounding box center [423, 354] width 7 height 9
type input "[DATE]"
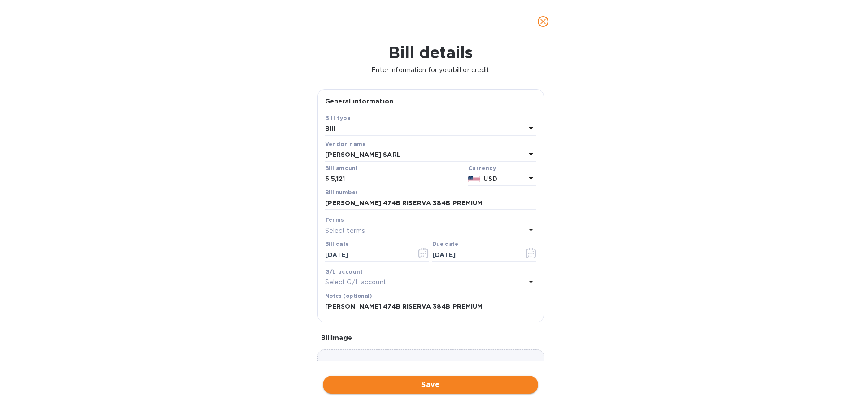
click at [449, 388] on span "Save" at bounding box center [430, 385] width 201 height 11
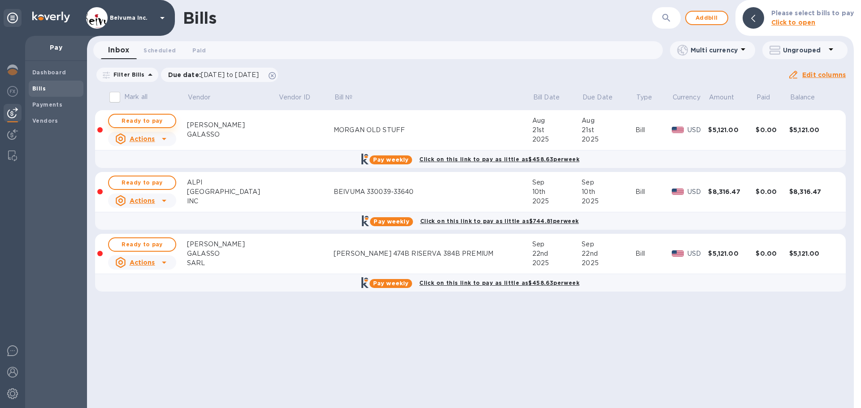
click at [147, 126] on span "Ready to pay" at bounding box center [142, 121] width 52 height 11
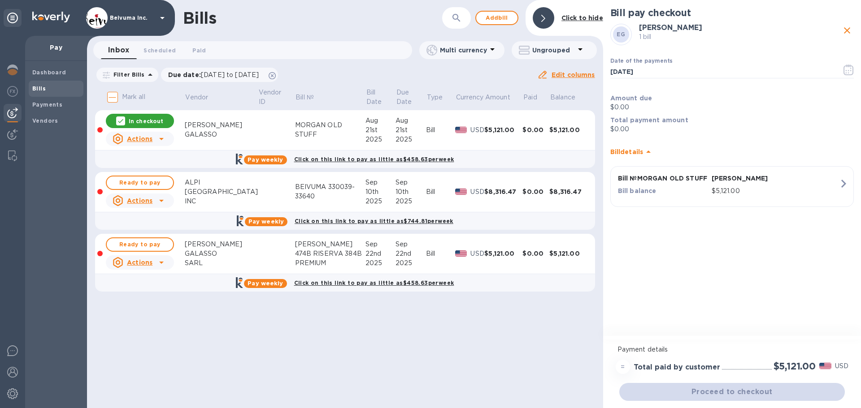
click at [40, 90] on b "Bills" at bounding box center [38, 88] width 13 height 7
click at [121, 123] on icon at bounding box center [120, 121] width 5 height 4
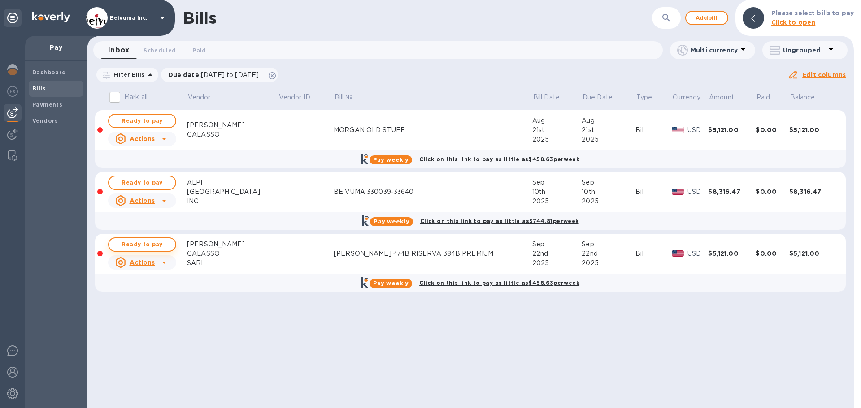
click at [161, 250] on span "Ready to pay" at bounding box center [142, 244] width 52 height 11
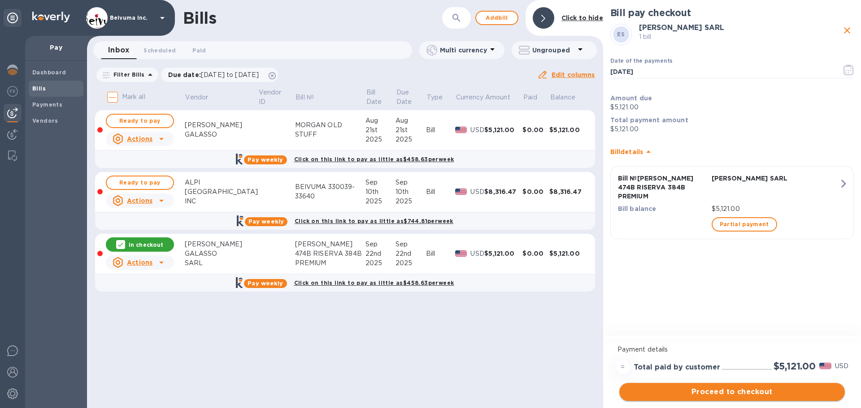
click at [748, 391] on span "Proceed to checkout" at bounding box center [731, 392] width 211 height 11
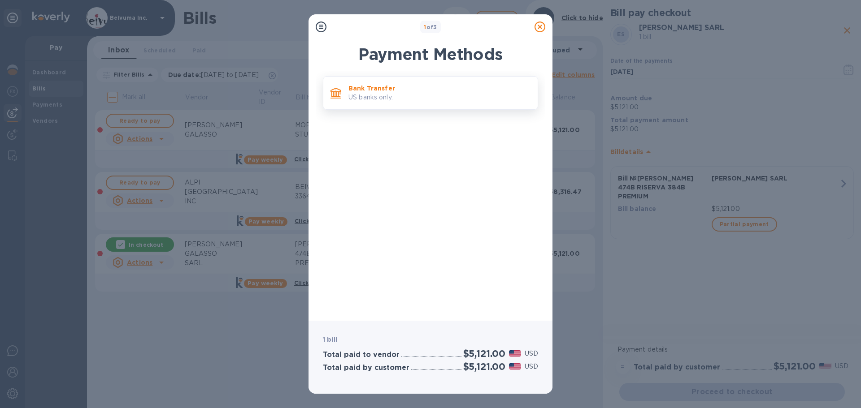
click at [394, 100] on p "US banks only." at bounding box center [439, 97] width 182 height 9
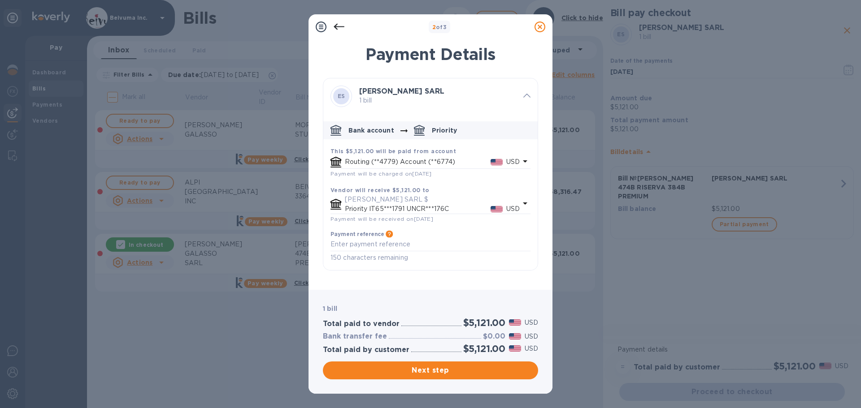
scroll to position [23, 0]
click at [439, 374] on span "Next step" at bounding box center [430, 370] width 201 height 11
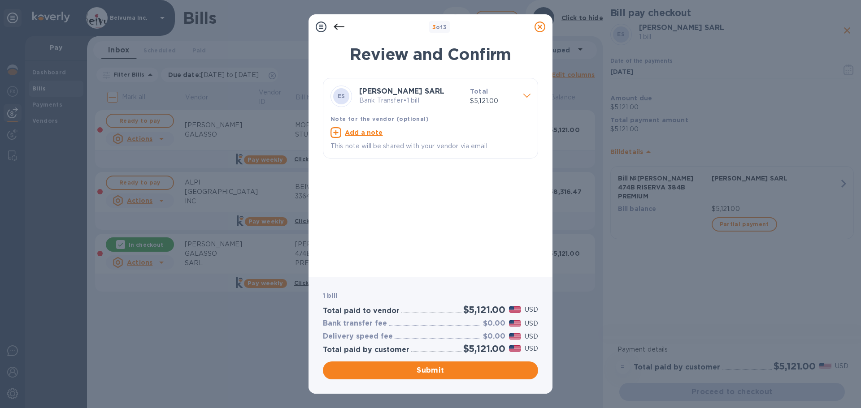
click at [364, 136] on u "Add a note" at bounding box center [364, 132] width 38 height 7
click at [373, 138] on textarea at bounding box center [423, 134] width 186 height 8
click at [350, 138] on div "x" at bounding box center [423, 133] width 186 height 13
type textarea "[PERSON_NAME] 474B RISERVA 384B PREMIUM"
click at [437, 195] on div "ES [PERSON_NAME] SARL Bank Transfer • 1 bill Total $5,121.00 Note for the vendo…" at bounding box center [430, 174] width 215 height 192
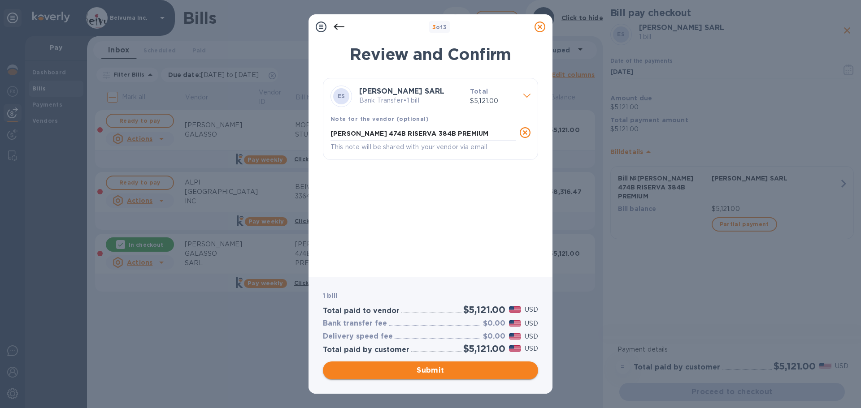
click at [438, 370] on span "Submit" at bounding box center [430, 370] width 201 height 11
